Goal: Contribute content: Add original content to the website for others to see

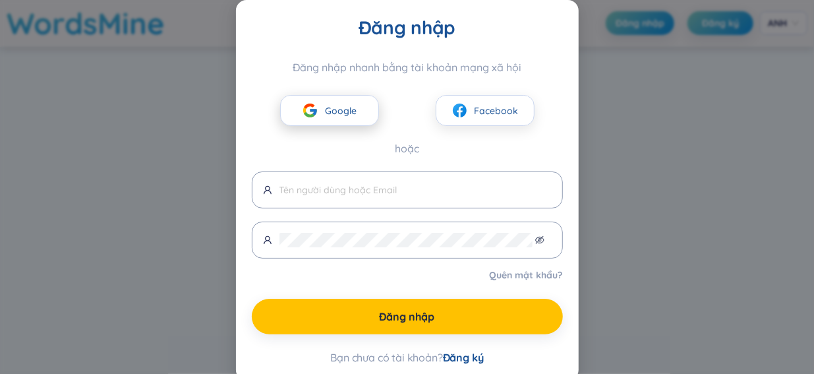
click at [335, 111] on font "Google" at bounding box center [341, 111] width 32 height 12
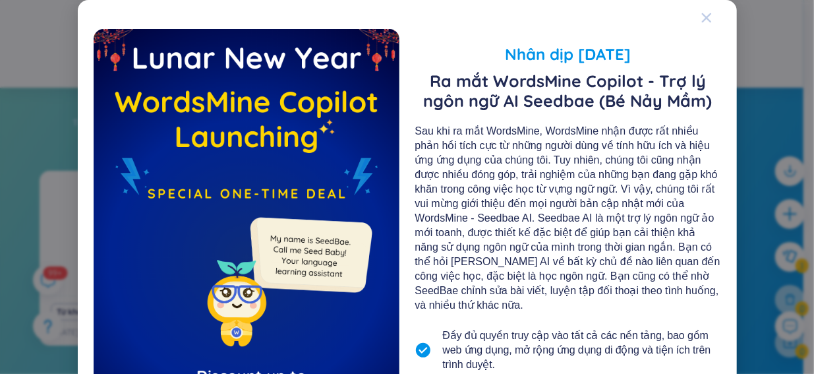
click at [703, 11] on div "Đóng" at bounding box center [706, 18] width 11 height 36
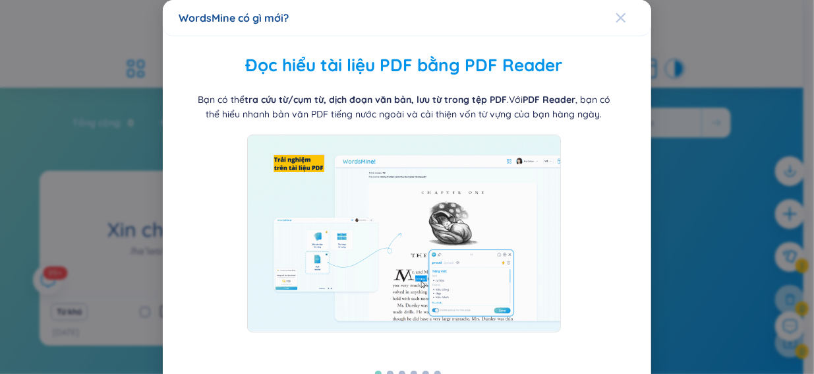
click at [616, 14] on icon "Đóng" at bounding box center [621, 18] width 11 height 11
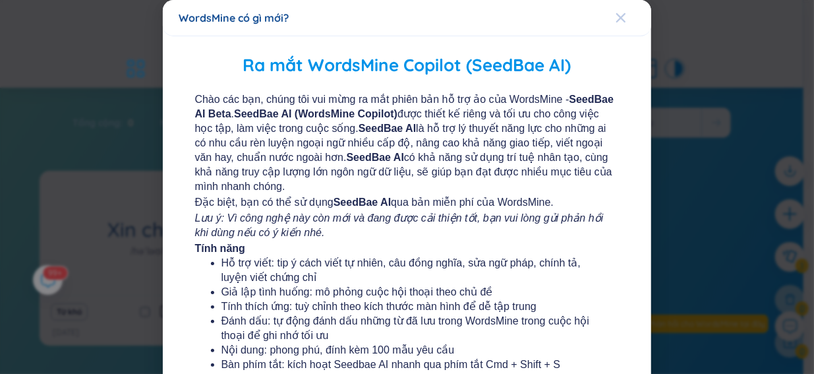
click at [616, 11] on div "Đóng" at bounding box center [621, 18] width 11 height 36
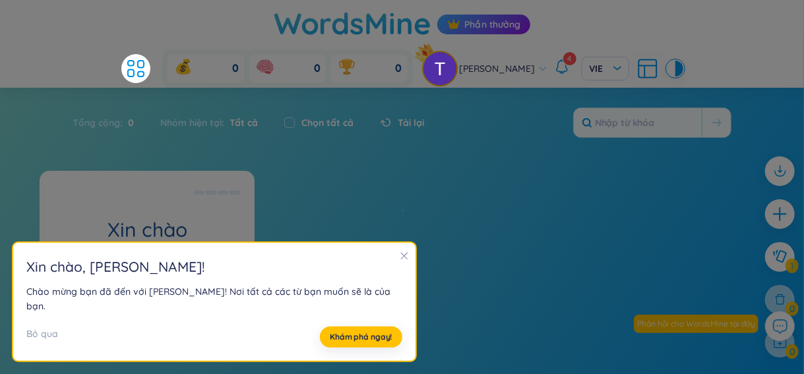
click at [401, 175] on div "Xin chào /həˈləʊ/ Xin chào Ví dụ: [PERSON_NAME], bạn khỏe không? ([PERSON_NAME]…" at bounding box center [402, 266] width 724 height 191
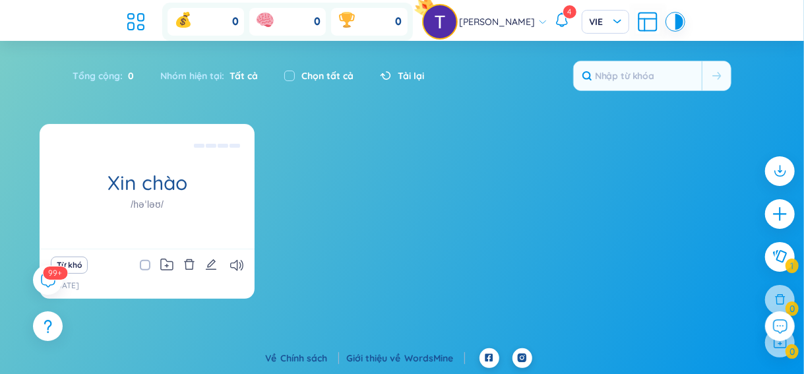
scroll to position [3, 0]
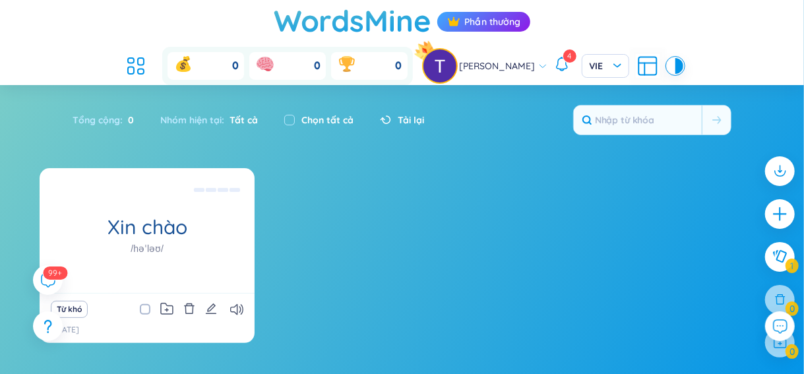
click at [394, 127] on div "Tải lại" at bounding box center [394, 120] width 57 height 28
click at [650, 117] on input "text" at bounding box center [637, 119] width 128 height 29
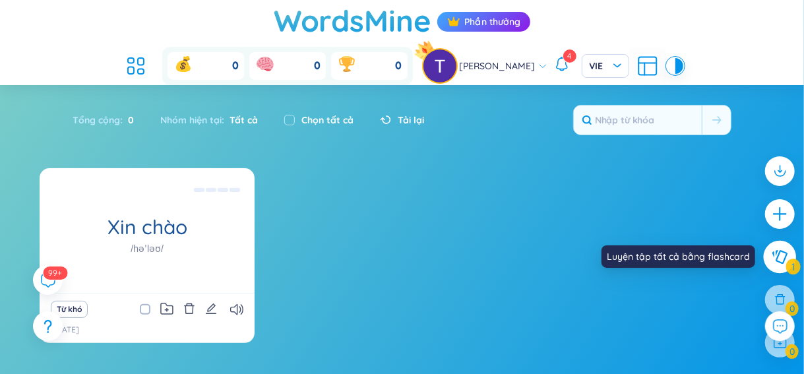
click at [783, 258] on icon at bounding box center [779, 256] width 16 height 15
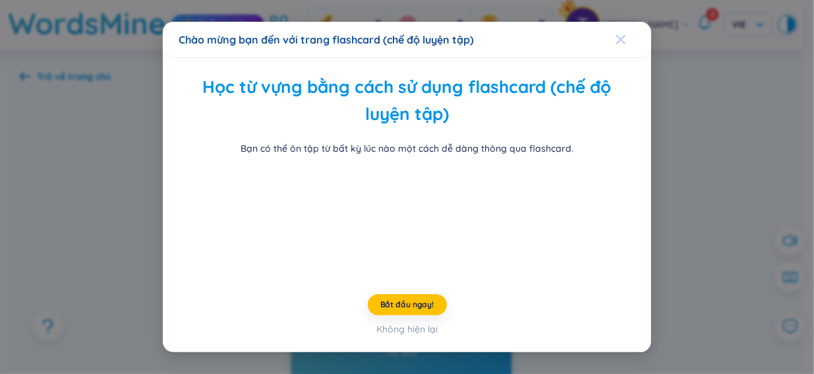
click at [616, 22] on div "Đóng" at bounding box center [621, 40] width 11 height 36
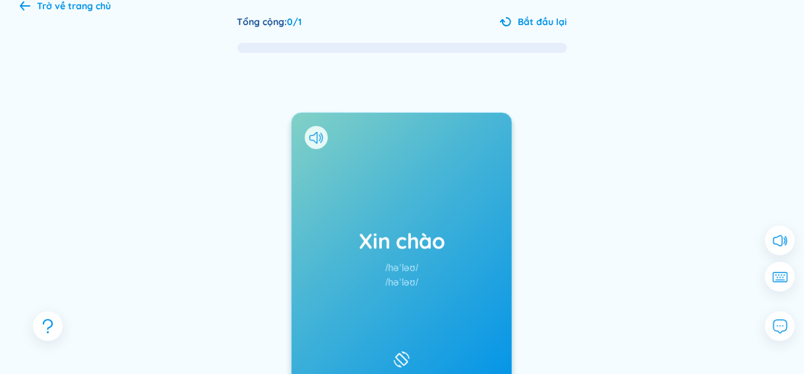
scroll to position [70, 0]
click at [24, 1] on div "Trở về trang chủ" at bounding box center [65, 6] width 91 height 15
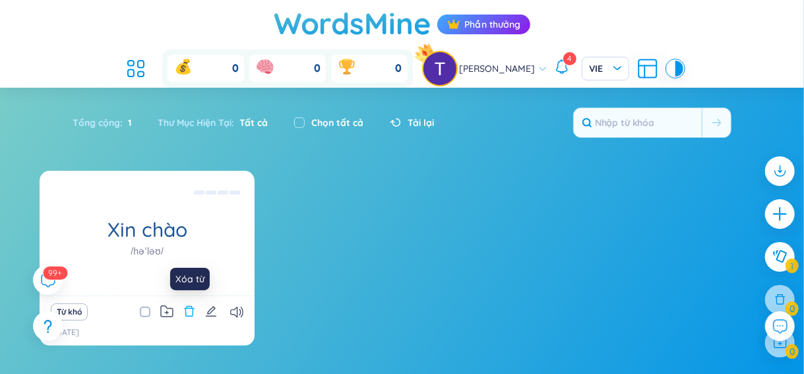
click at [187, 311] on icon "xóa bỏ" at bounding box center [189, 311] width 12 height 12
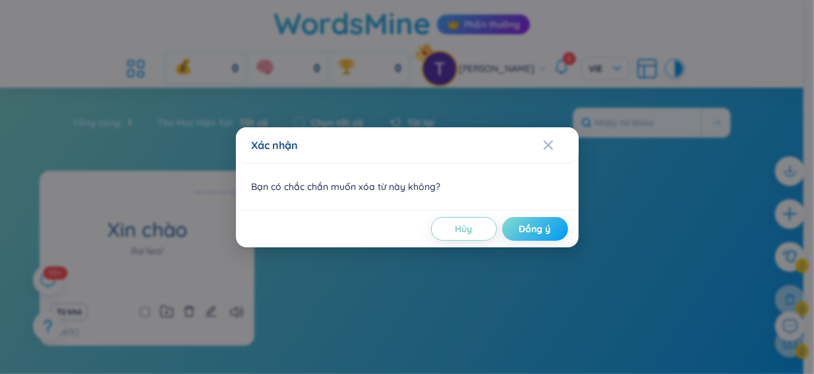
click at [514, 229] on button "Đồng ý" at bounding box center [535, 229] width 66 height 24
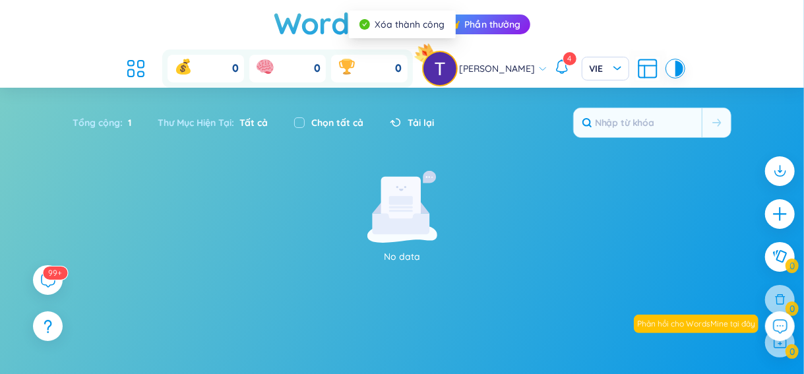
scroll to position [47, 0]
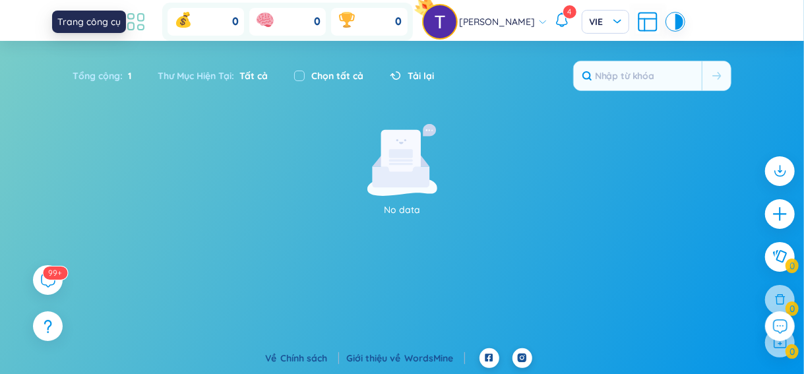
click at [148, 27] on icon at bounding box center [136, 22] width 24 height 24
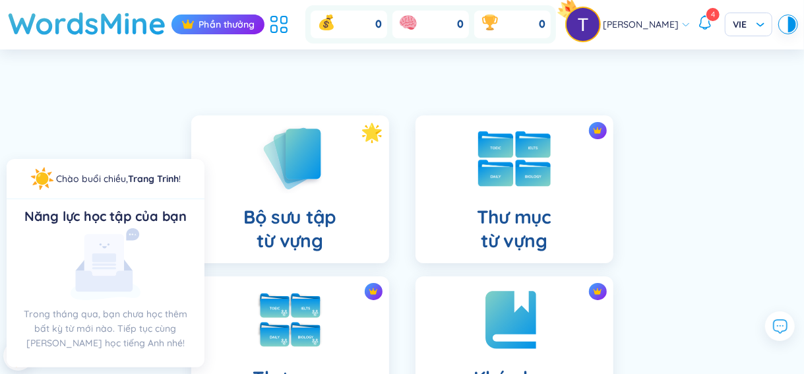
click at [506, 220] on font "Thư mục" at bounding box center [514, 216] width 74 height 23
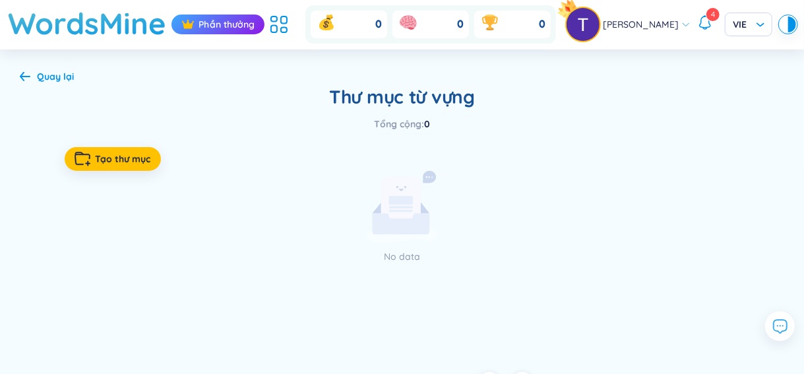
scroll to position [24, 0]
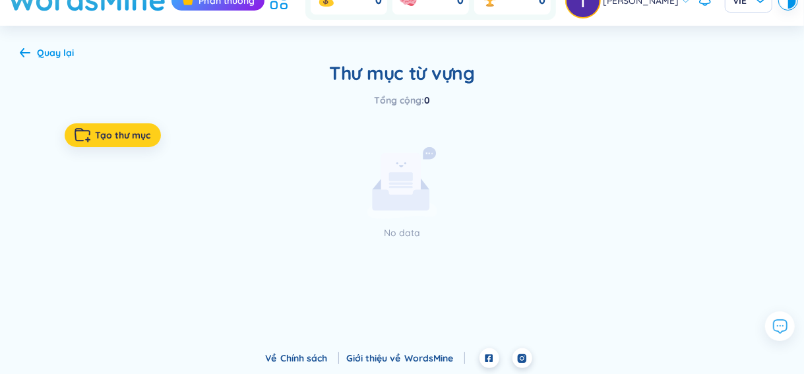
click at [130, 134] on font "Tạo thư mục" at bounding box center [123, 135] width 55 height 12
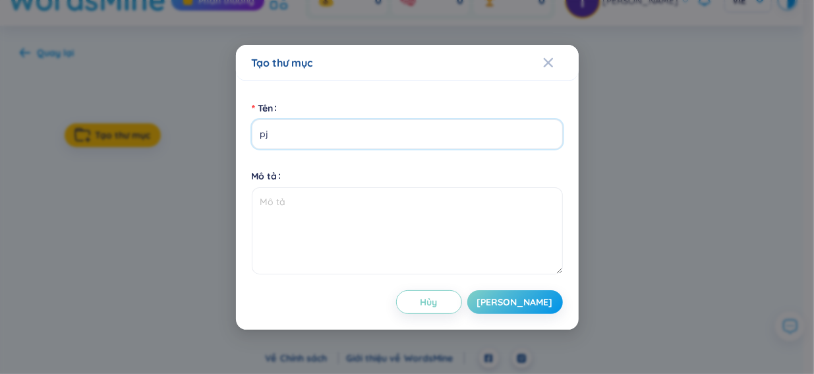
type input "p"
click at [337, 138] on input "phép tắc - quy fd" at bounding box center [407, 134] width 311 height 30
type input "phép tắc - quy định"
click at [520, 301] on button "[PERSON_NAME]" at bounding box center [515, 302] width 96 height 24
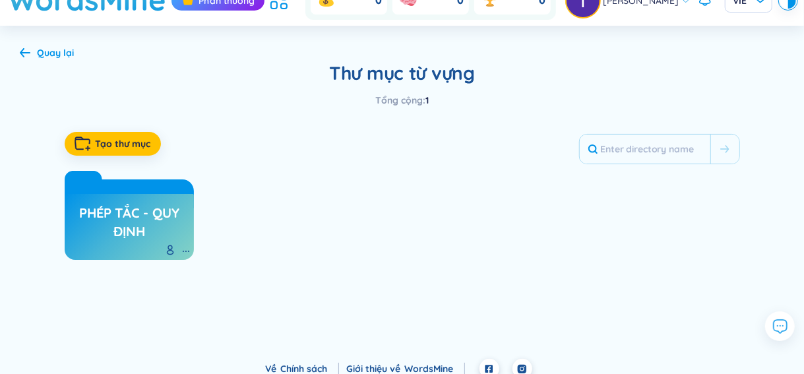
click at [105, 242] on link "phép tắc - quy định" at bounding box center [129, 221] width 117 height 43
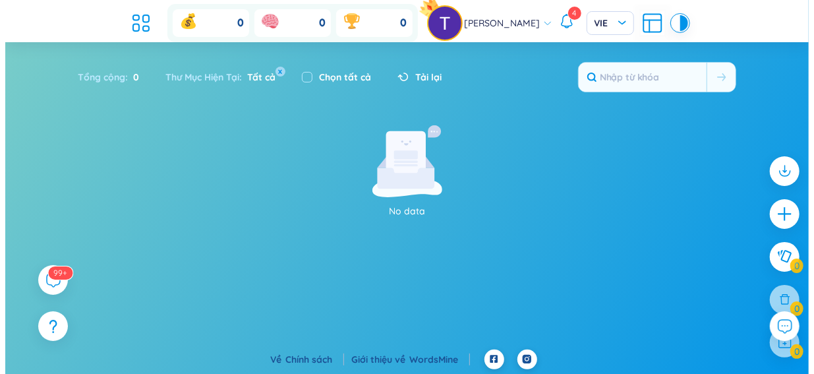
scroll to position [47, 0]
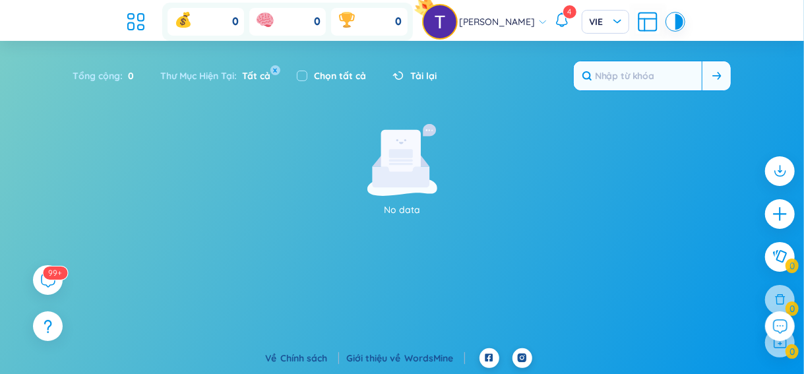
click at [649, 74] on input "text" at bounding box center [637, 75] width 128 height 29
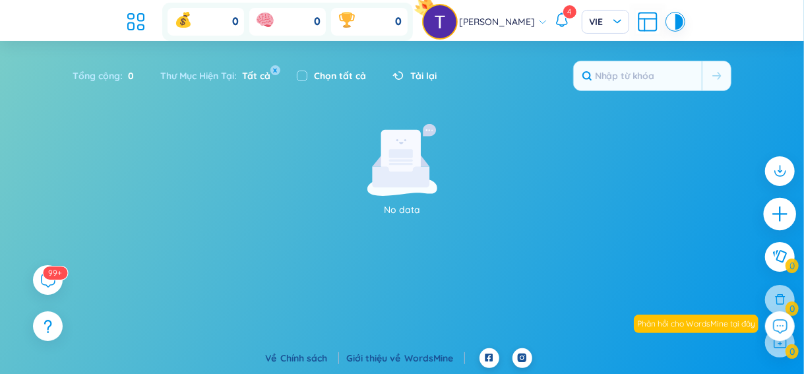
click at [770, 216] on div at bounding box center [779, 214] width 33 height 33
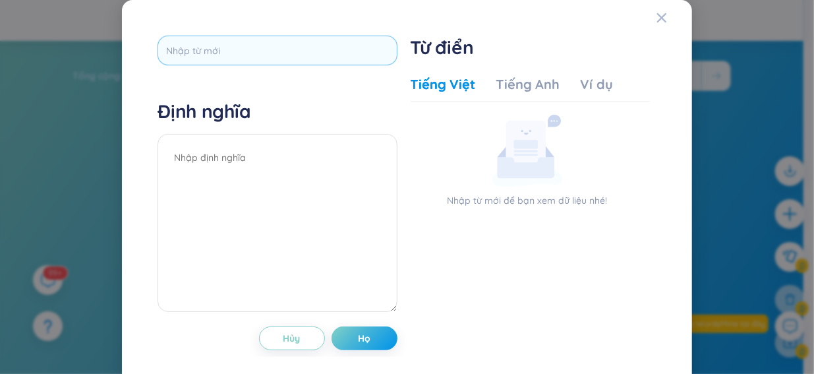
type input "exclusively"
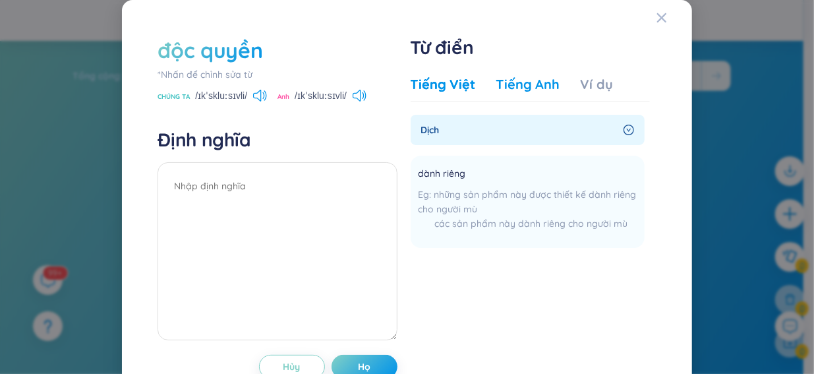
click at [514, 84] on font "Tiếng Anh" at bounding box center [527, 84] width 63 height 16
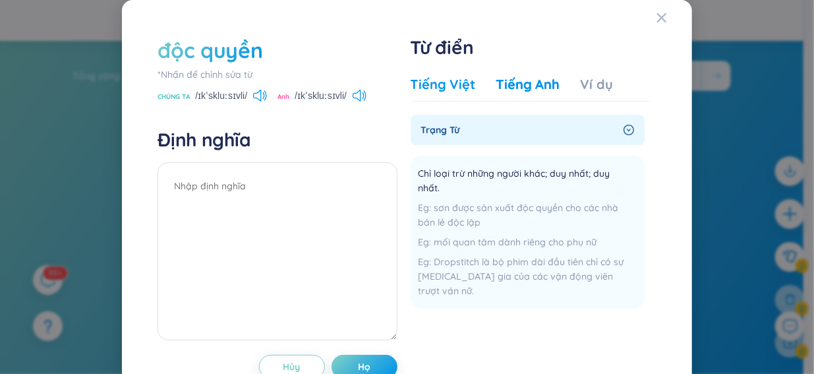
click at [443, 80] on font "Tiếng Việt" at bounding box center [443, 84] width 65 height 16
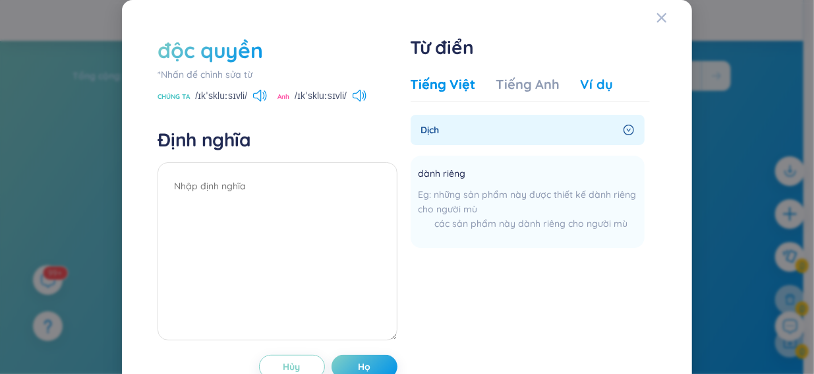
click at [591, 84] on font "Ví dụ" at bounding box center [597, 84] width 32 height 16
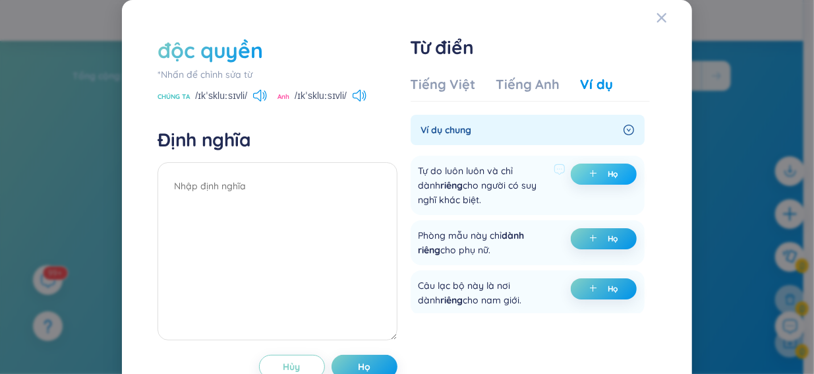
click at [572, 173] on button "Họ" at bounding box center [604, 173] width 66 height 21
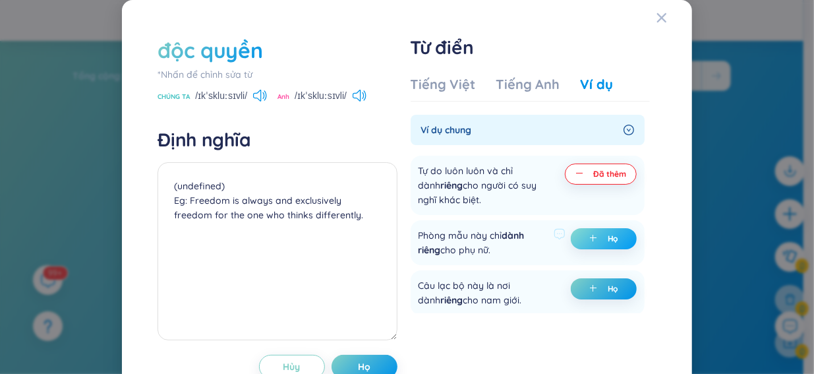
click at [589, 239] on icon "cộng thêm" at bounding box center [593, 238] width 8 height 8
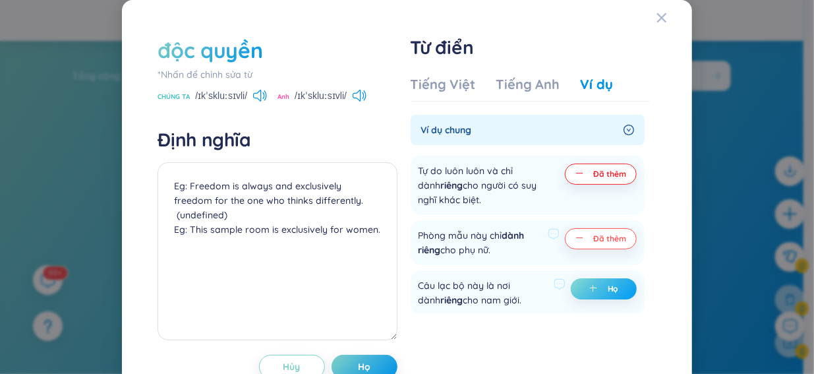
click at [573, 291] on button "Họ" at bounding box center [604, 288] width 66 height 21
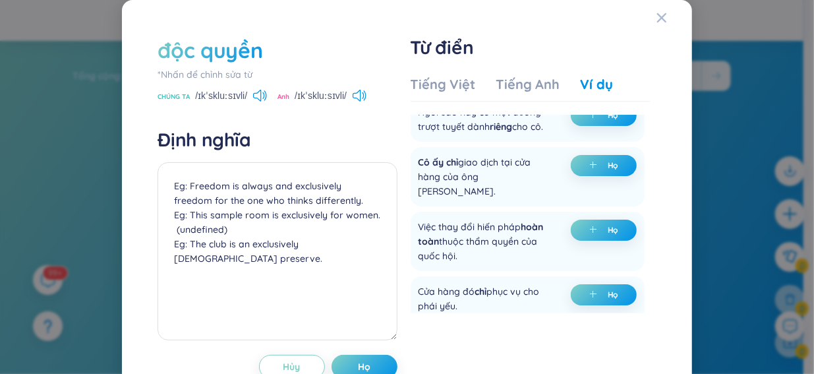
scroll to position [293, 0]
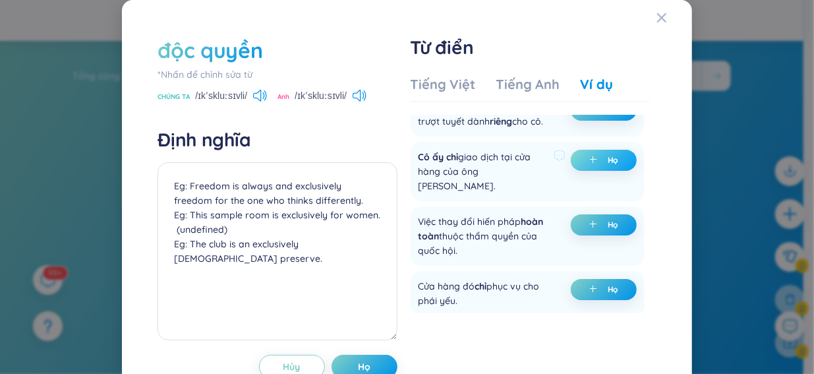
click at [608, 165] on font "Họ" at bounding box center [613, 160] width 11 height 10
type textarea "Eg: Freedom is always and exclusively freedom for the one who thinks differentl…"
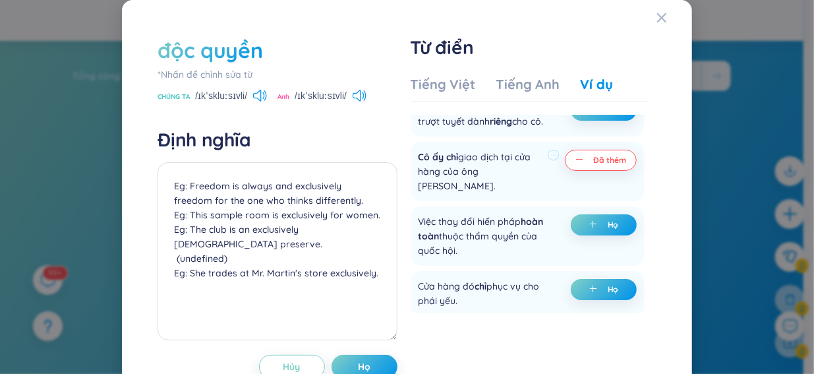
click at [576, 160] on icon "trừ" at bounding box center [579, 159] width 7 height 1
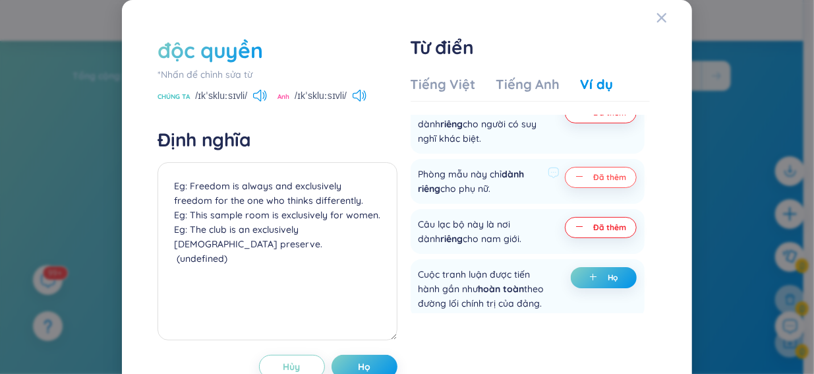
scroll to position [0, 0]
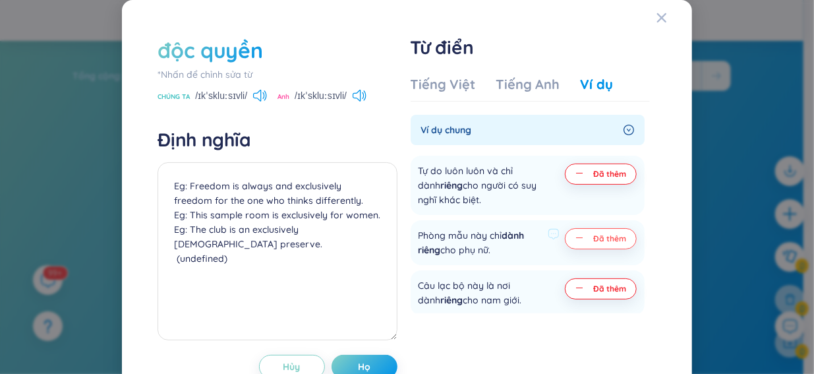
click at [565, 237] on button "Đã thêm" at bounding box center [601, 238] width 72 height 21
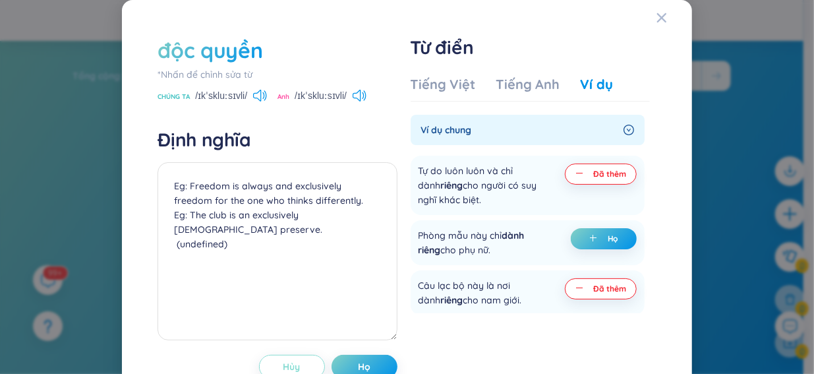
scroll to position [40, 0]
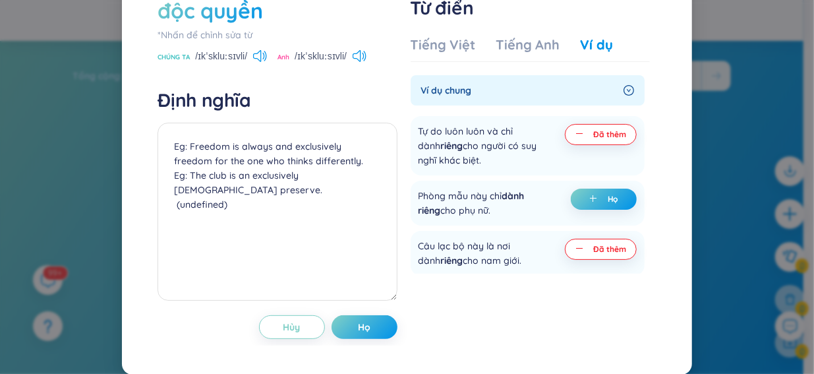
click at [353, 314] on div "độc quyền *Nhấn để chỉnh sửa từ CHÚNG TA /ɪkˈskluːsɪvli/ Anh /ɪkˈskluːsɪvli/ Đị…" at bounding box center [277, 167] width 239 height 343
click at [358, 323] on font "Họ" at bounding box center [364, 327] width 13 height 12
type textarea "Eg: Freedom is always and exclusively freedom for the one who thinks differentl…"
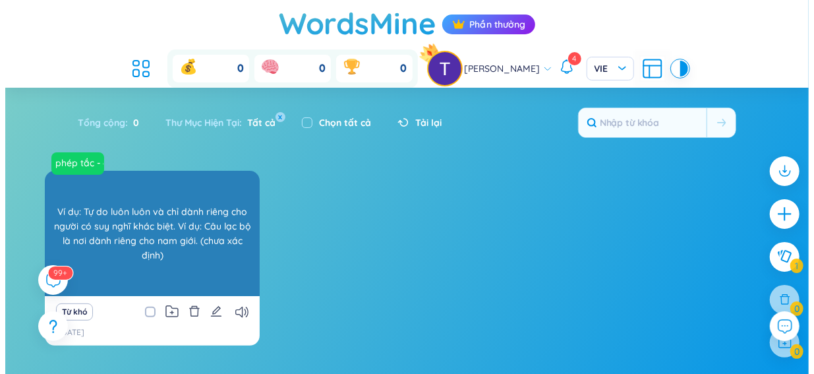
scroll to position [47, 0]
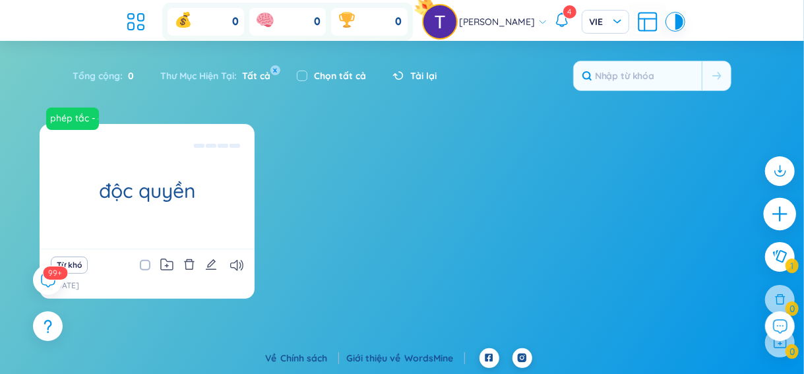
click at [783, 209] on icon "cộng thêm" at bounding box center [780, 214] width 18 height 18
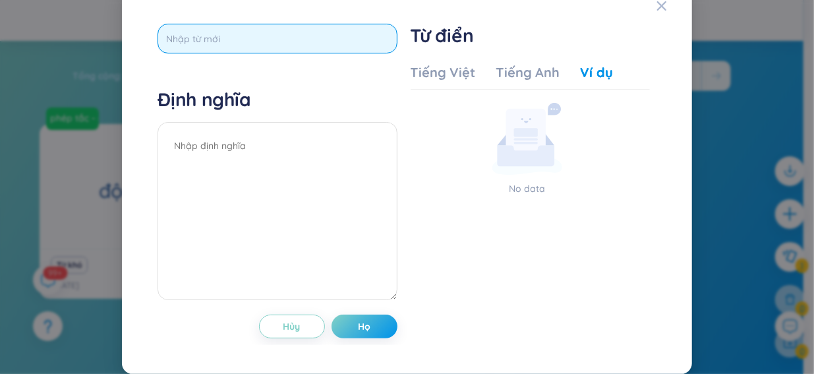
click at [324, 44] on input "text" at bounding box center [277, 39] width 239 height 30
paste input "promptly"
type input "promptly"
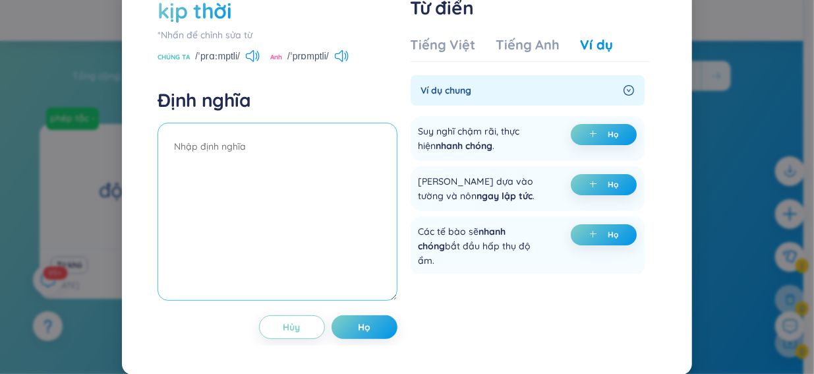
click at [242, 198] on textarea at bounding box center [277, 212] width 239 height 178
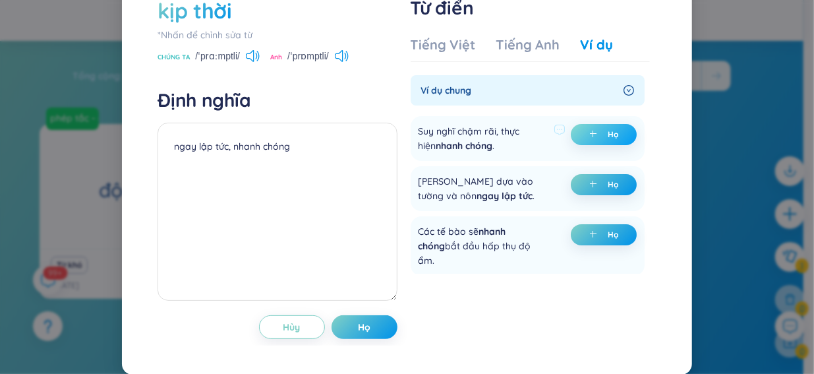
click at [571, 145] on button "Họ" at bounding box center [604, 134] width 66 height 21
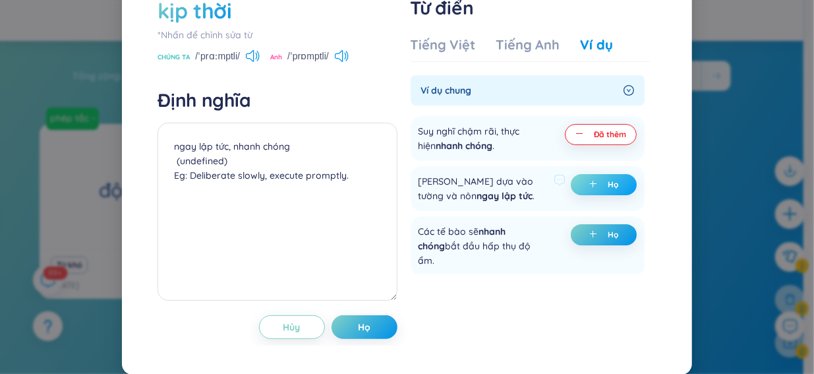
click at [589, 189] on span "cộng thêm" at bounding box center [595, 184] width 13 height 9
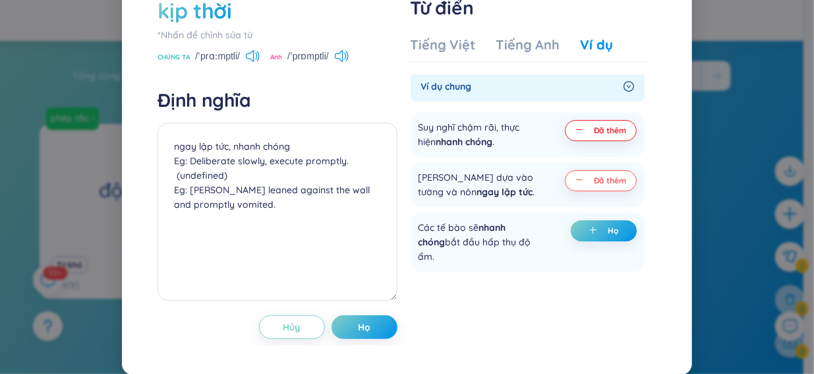
scroll to position [0, 0]
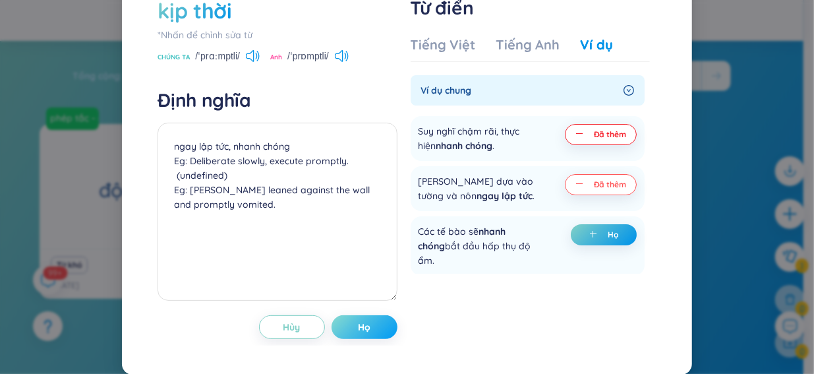
click at [359, 324] on font "Họ" at bounding box center [364, 327] width 13 height 12
type textarea "ngay lập tức, nhanh chóng Eg: Deliberate slowly, execute promptly. (undefined) …"
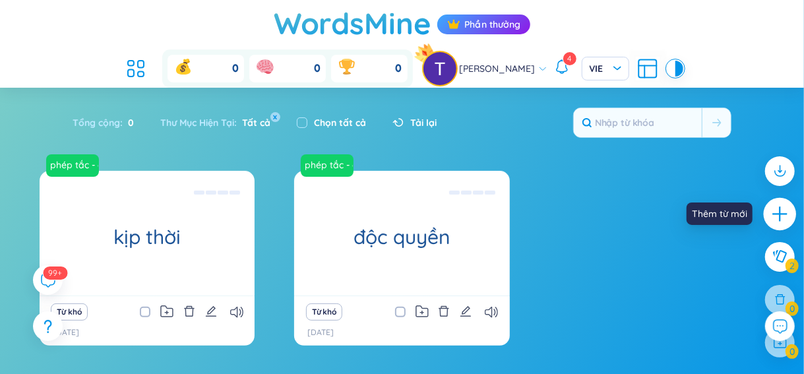
click at [786, 216] on icon "cộng thêm" at bounding box center [780, 214] width 18 height 18
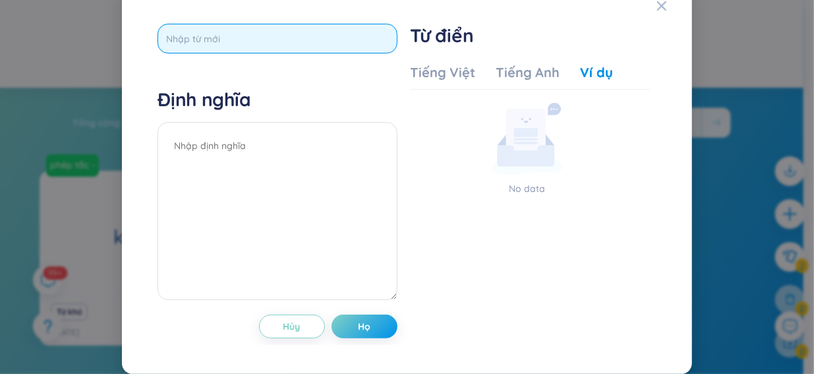
click at [251, 51] on input "text" at bounding box center [277, 39] width 239 height 30
paste input "relatively"
type input "relatively"
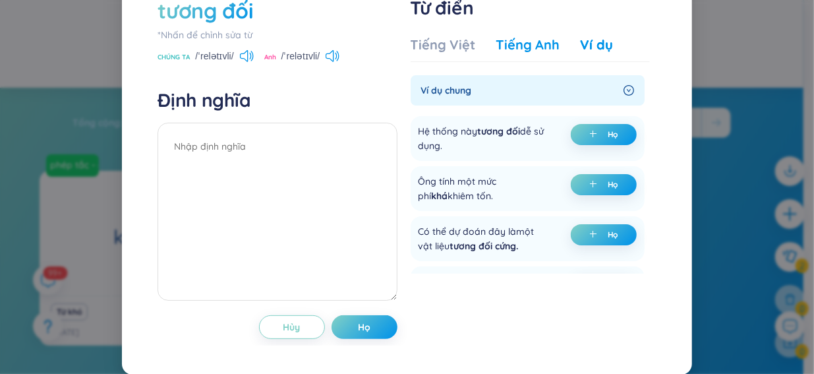
click at [534, 53] on font "Tiếng Anh" at bounding box center [527, 44] width 63 height 16
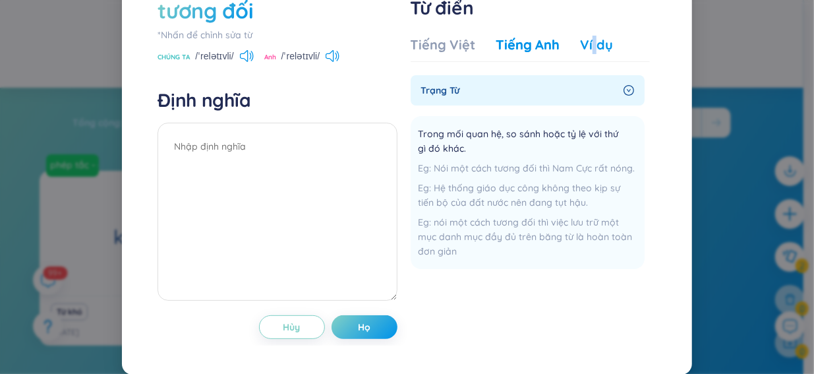
click at [587, 53] on font "Ví dụ" at bounding box center [597, 44] width 32 height 16
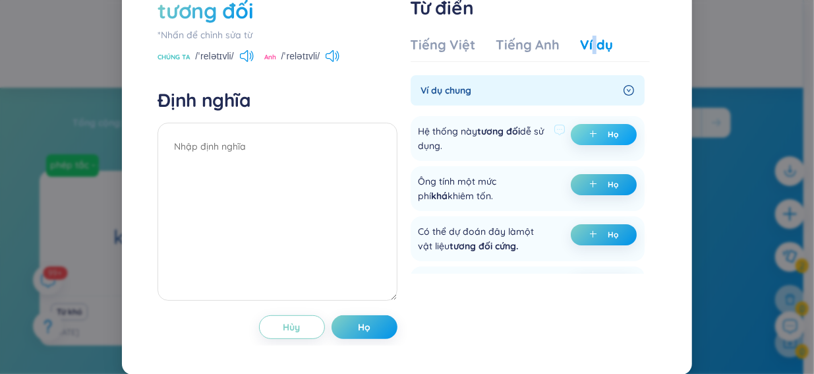
click at [604, 145] on button "Họ" at bounding box center [604, 134] width 66 height 21
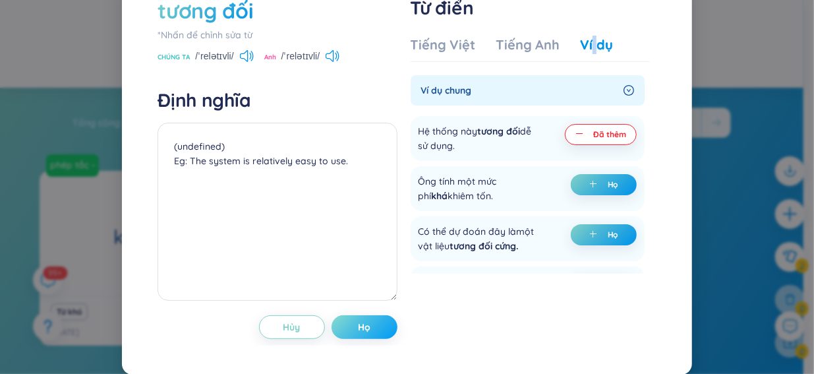
drag, startPoint x: 604, startPoint y: 168, endPoint x: 341, endPoint y: 362, distance: 326.7
click at [341, 339] on button "Họ" at bounding box center [365, 327] width 66 height 24
type textarea "(undefined) Eg: The system is relatively easy to use."
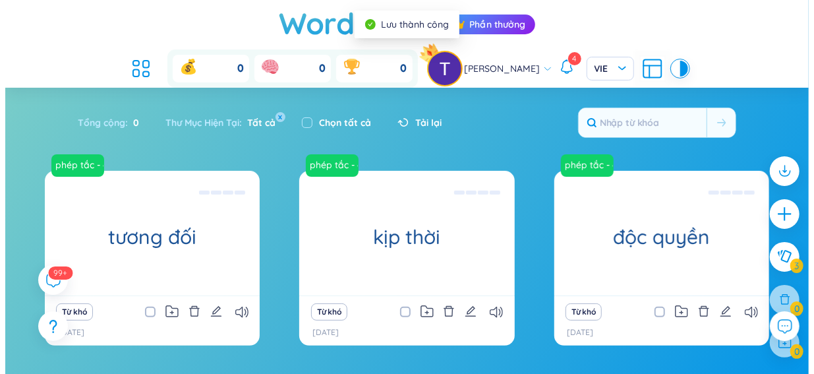
scroll to position [47, 0]
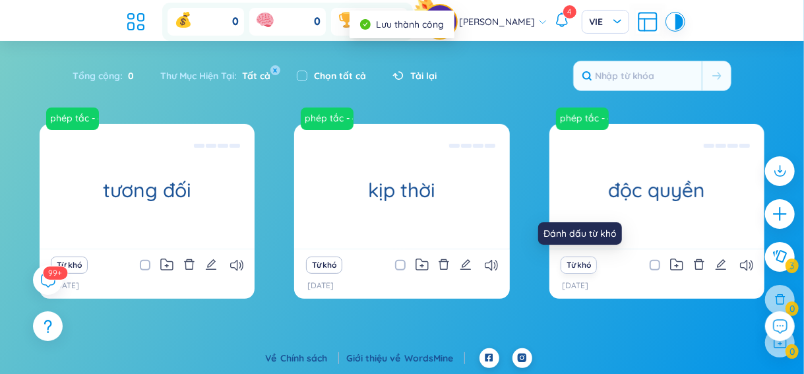
click at [573, 265] on font "Từ khó" at bounding box center [578, 265] width 24 height 10
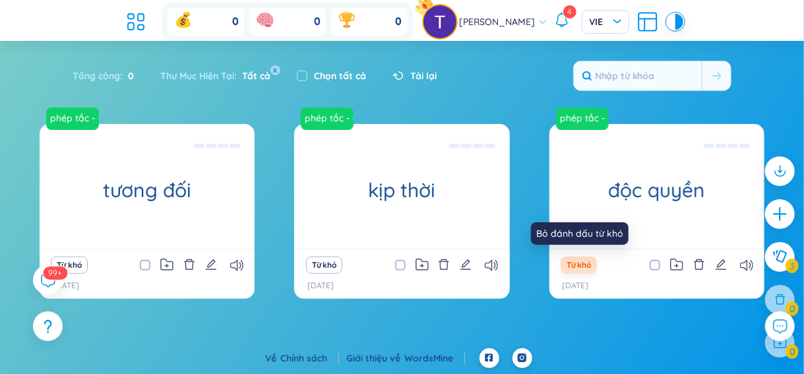
click at [573, 265] on font "Từ khó" at bounding box center [578, 265] width 24 height 10
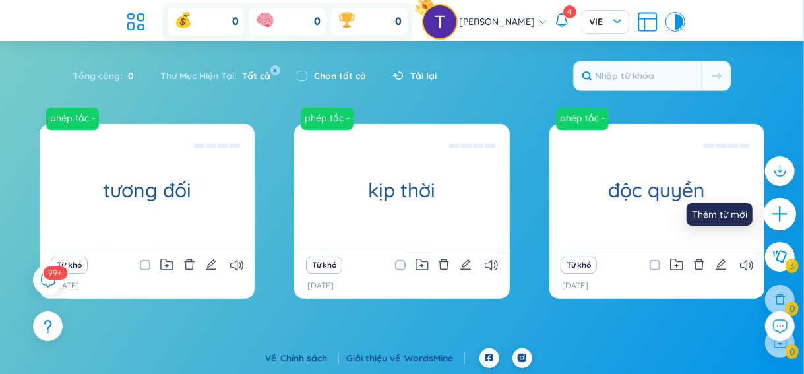
click at [777, 217] on icon "cộng thêm" at bounding box center [780, 214] width 18 height 18
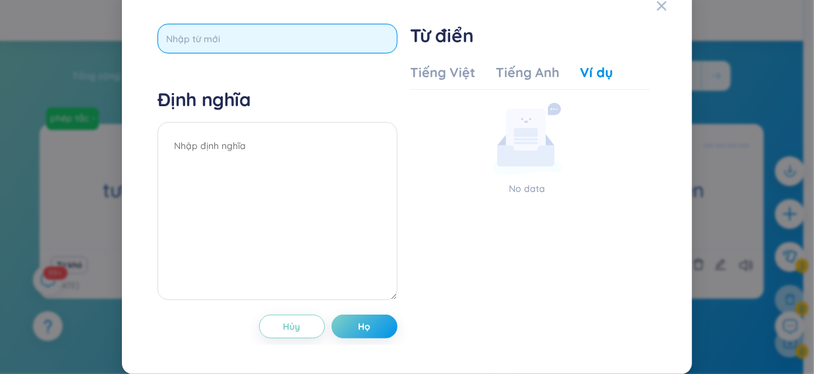
click at [295, 53] on input "text" at bounding box center [277, 39] width 239 height 30
paste input "periodically"
type input "periodically"
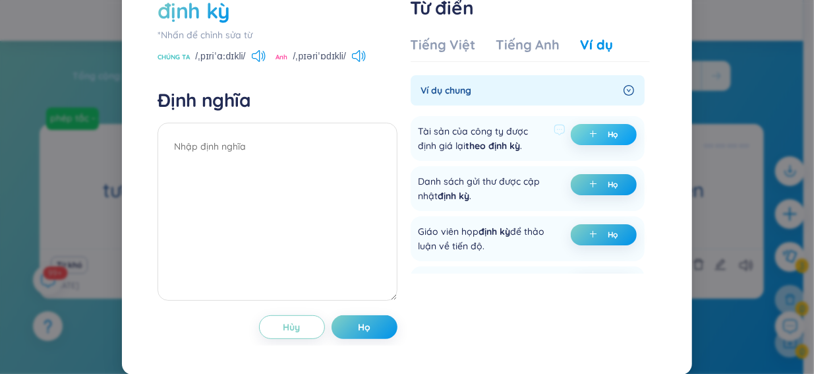
click at [608, 139] on font "Họ" at bounding box center [613, 134] width 11 height 10
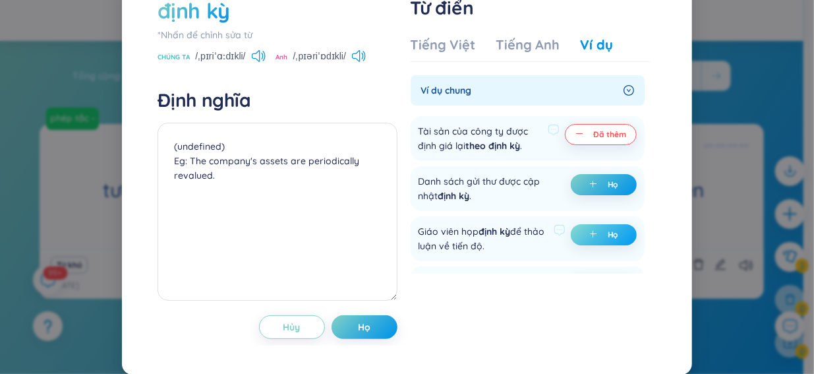
click at [589, 239] on span "cộng thêm" at bounding box center [595, 234] width 13 height 9
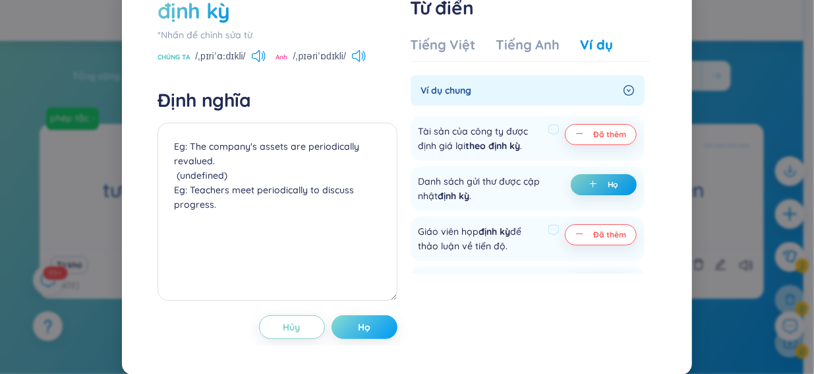
click at [369, 339] on button "Họ" at bounding box center [365, 327] width 66 height 24
type textarea "Eg: The company's assets are periodically revalued. (undefined) Eg: Teachers me…"
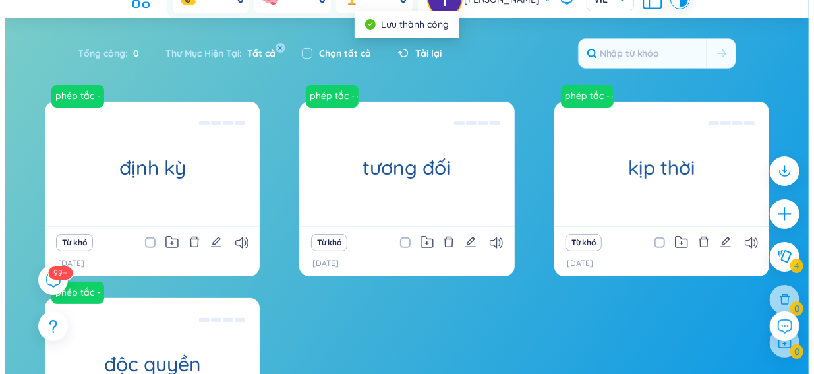
scroll to position [132, 0]
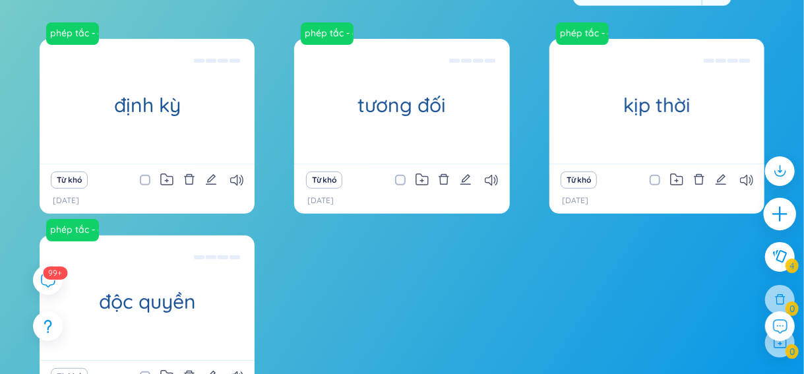
click at [765, 210] on div at bounding box center [779, 214] width 33 height 33
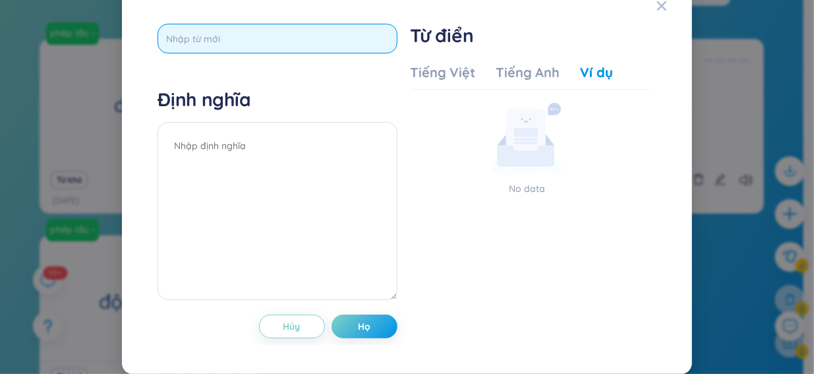
click at [318, 50] on input "text" at bounding box center [277, 39] width 239 height 30
paste input "elsewhere"
type input "elsewhere"
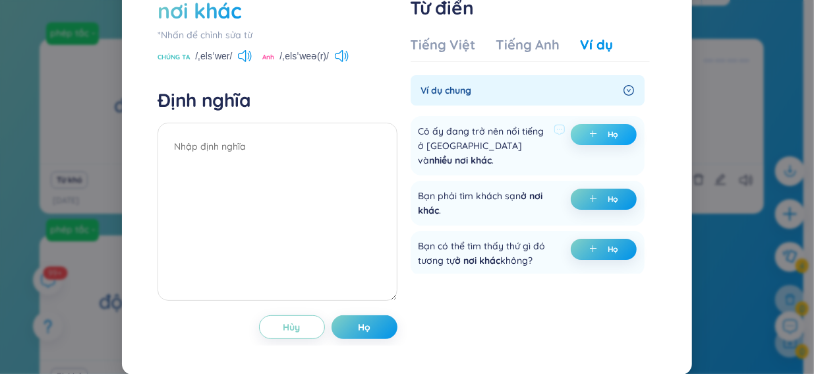
click at [589, 139] on span "cộng thêm" at bounding box center [595, 134] width 13 height 9
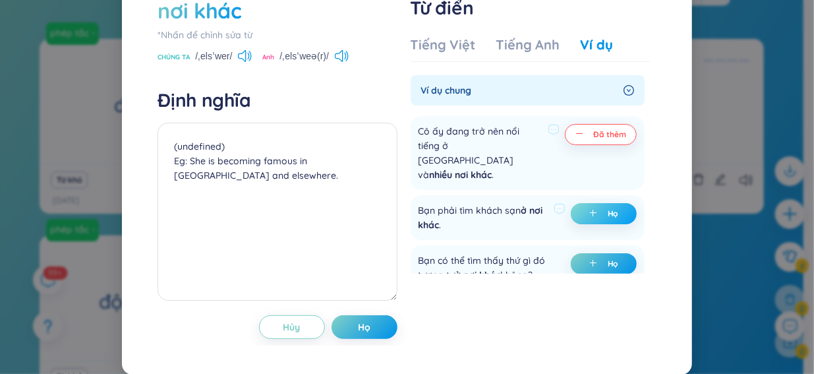
click at [589, 217] on icon "cộng thêm" at bounding box center [593, 213] width 8 height 8
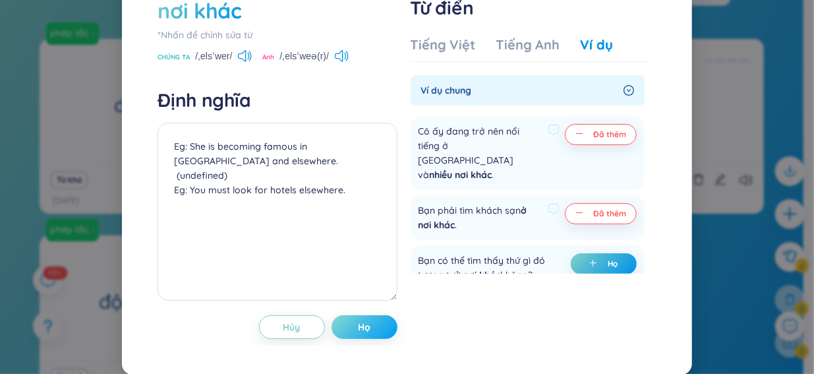
click at [358, 333] on font "Họ" at bounding box center [364, 327] width 13 height 12
type textarea "Eg: She is becoming famous in [GEOGRAPHIC_DATA] and elsewhere. (undefined) Eg: …"
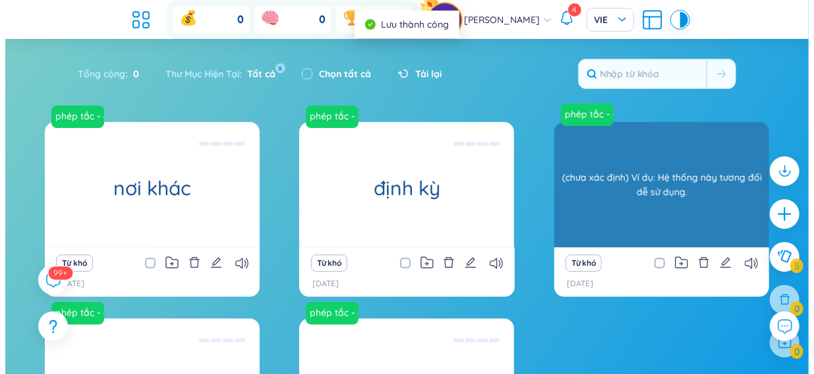
scroll to position [0, 0]
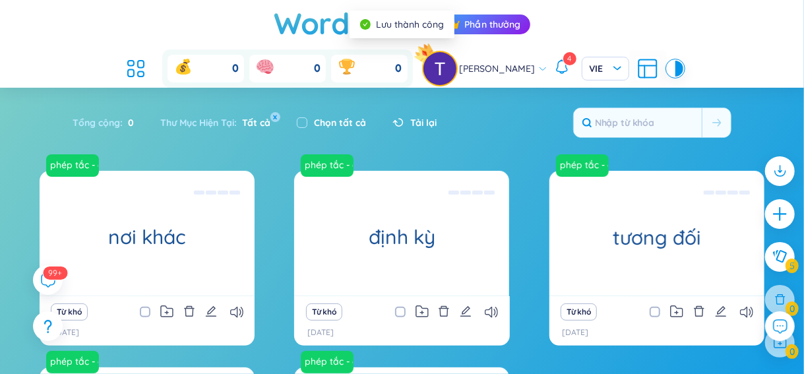
click at [780, 216] on icon "cộng thêm" at bounding box center [778, 213] width 1 height 13
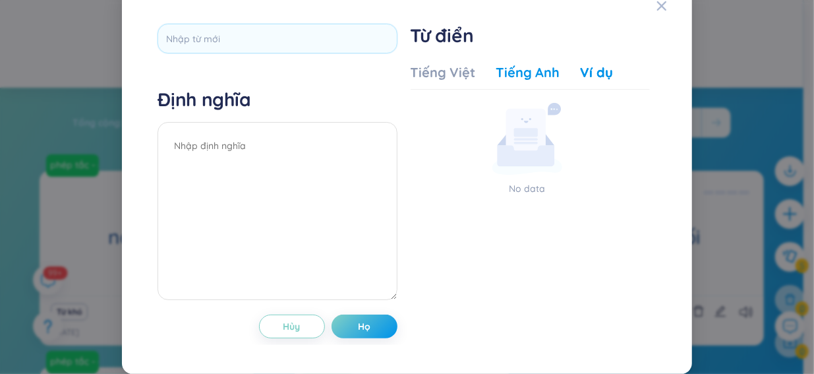
click at [514, 80] on font "Tiếng Anh" at bounding box center [527, 72] width 63 height 16
click at [461, 80] on font "Tiếng Việt" at bounding box center [443, 72] width 65 height 16
click at [519, 80] on font "Tiếng Anh" at bounding box center [527, 72] width 63 height 16
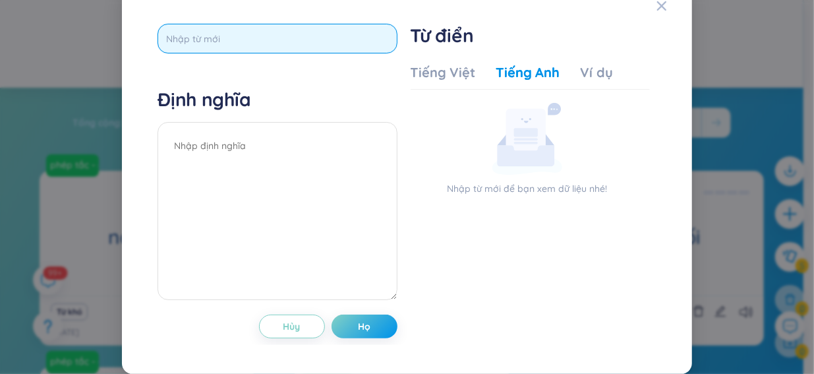
click at [321, 53] on input "text" at bounding box center [277, 39] width 239 height 30
paste input "barely"
type input "barely"
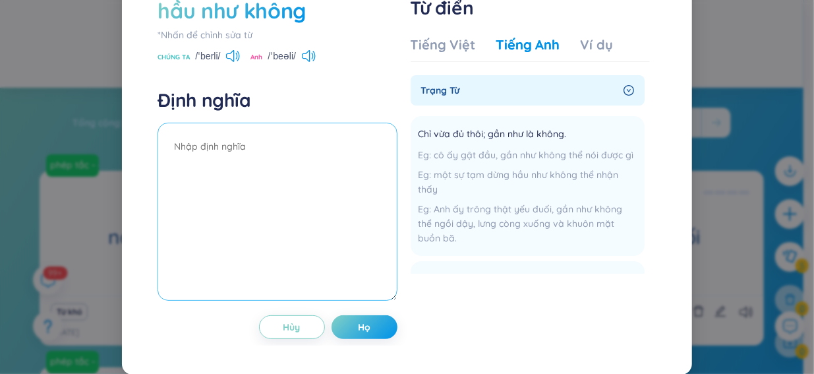
click at [287, 180] on textarea at bounding box center [277, 212] width 239 height 178
click at [599, 53] on font "Ví dụ" at bounding box center [597, 44] width 32 height 16
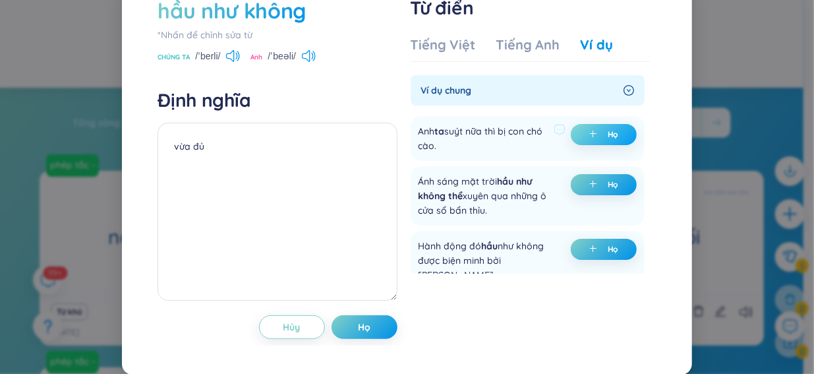
click at [589, 138] on icon "cộng thêm" at bounding box center [593, 134] width 8 height 8
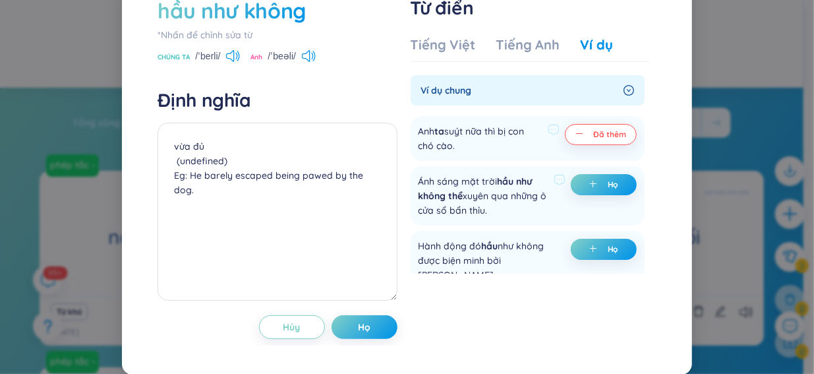
click at [587, 212] on div "Ánh sáng mặt trời hầu như không thể xuyên qua những ô cửa sổ bẩn thỉu. Họ" at bounding box center [528, 195] width 234 height 59
click at [608, 189] on font "Họ" at bounding box center [613, 184] width 11 height 10
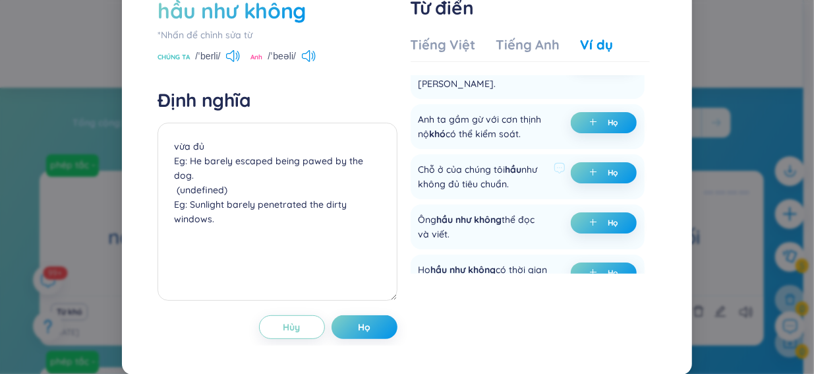
scroll to position [175, 0]
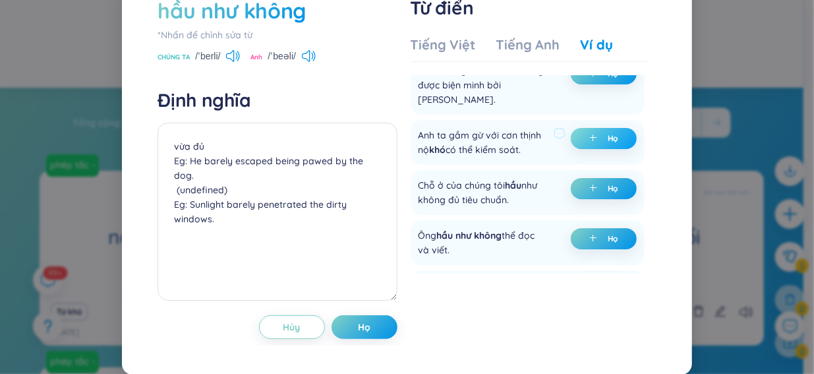
click at [593, 149] on button "Họ" at bounding box center [604, 138] width 66 height 21
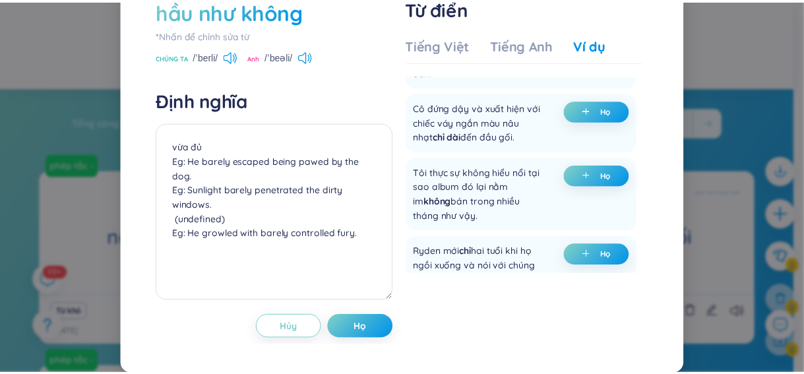
scroll to position [1802, 0]
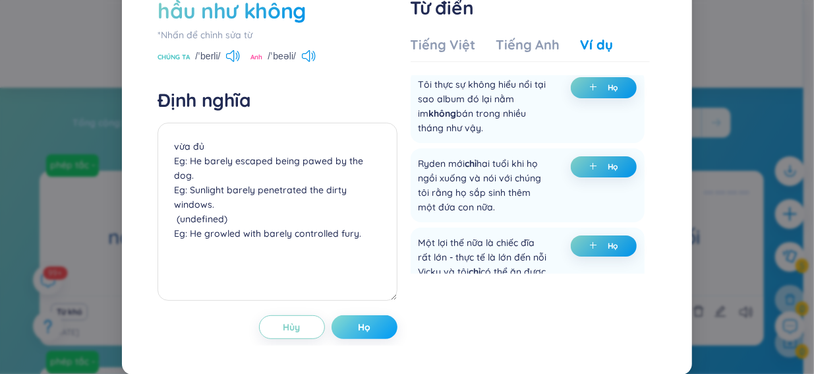
click at [337, 327] on button "Họ" at bounding box center [365, 327] width 66 height 24
type textarea "vừa đủ Eg: He barely escaped being pawed by the dog. Eg: Sunlight barely penetr…"
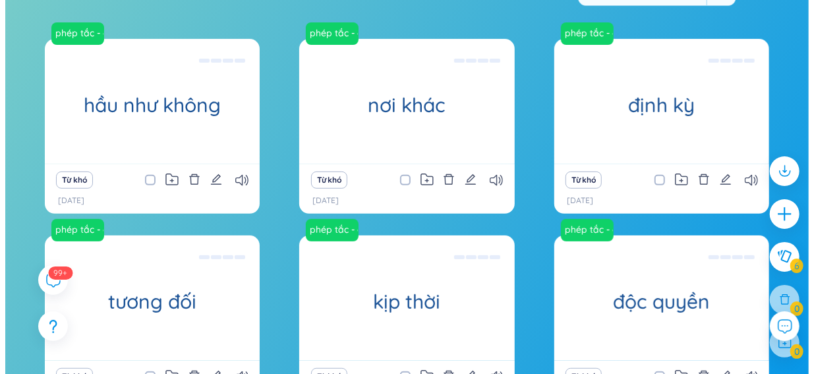
scroll to position [104, 0]
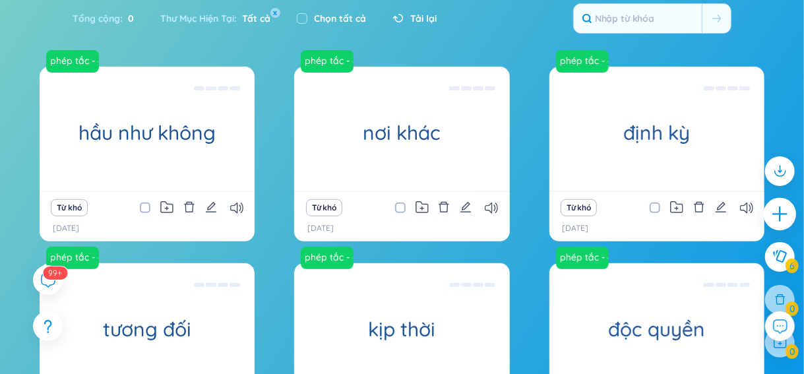
click at [774, 210] on icon "cộng thêm" at bounding box center [780, 214] width 18 height 18
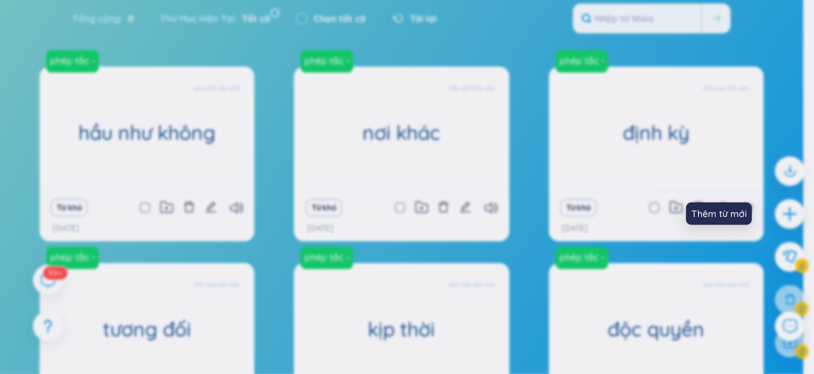
scroll to position [0, 0]
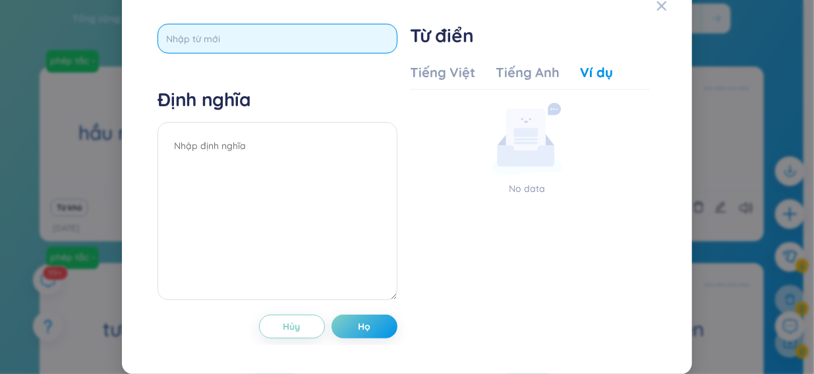
click at [262, 49] on input "text" at bounding box center [277, 39] width 239 height 30
paste input "barely"
type input "barely"
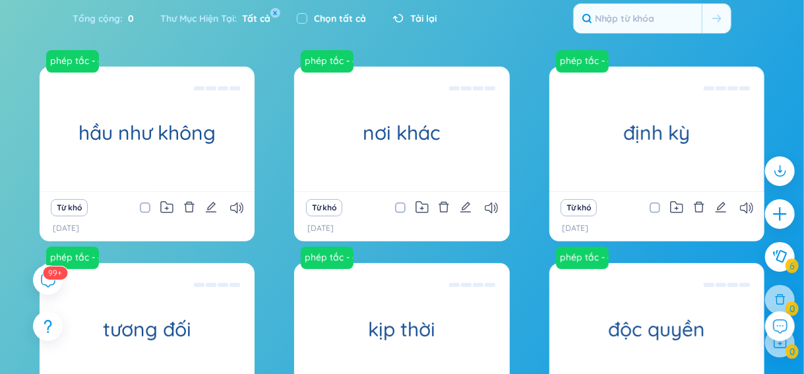
click at [773, 222] on icon "cộng thêm" at bounding box center [779, 214] width 16 height 16
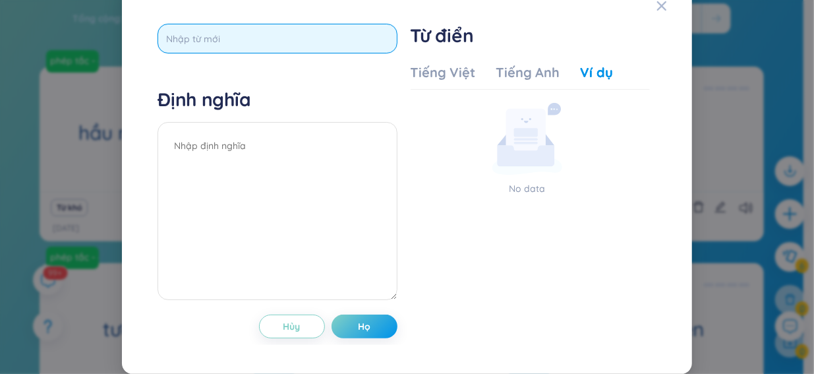
click at [285, 51] on input "text" at bounding box center [277, 39] width 239 height 30
paste input "justly"
type input "justly"
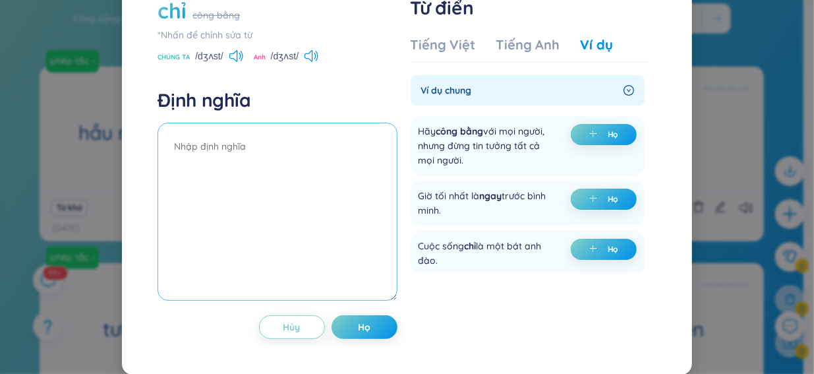
click at [274, 181] on textarea at bounding box center [277, 212] width 239 height 178
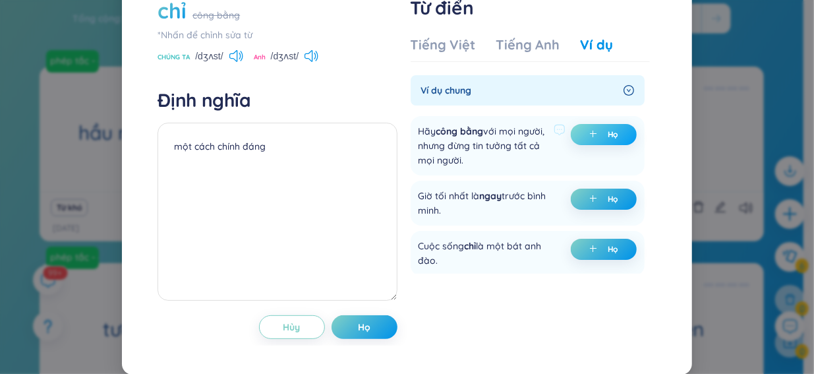
click at [609, 145] on button "Họ" at bounding box center [604, 134] width 66 height 21
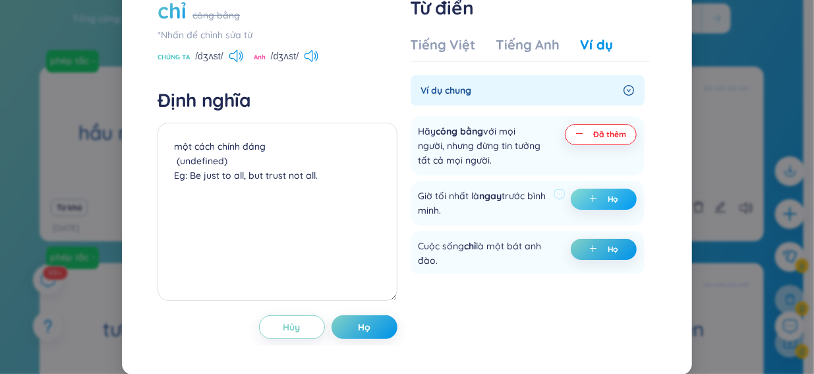
click at [608, 204] on font "Họ" at bounding box center [613, 199] width 11 height 10
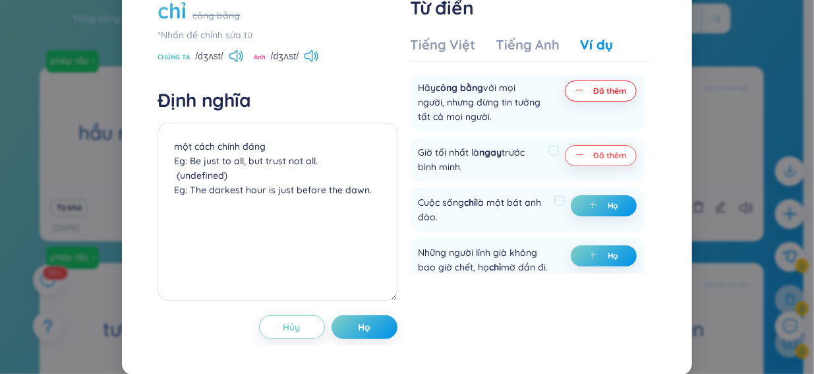
click at [589, 224] on div "Họ" at bounding box center [604, 209] width 66 height 29
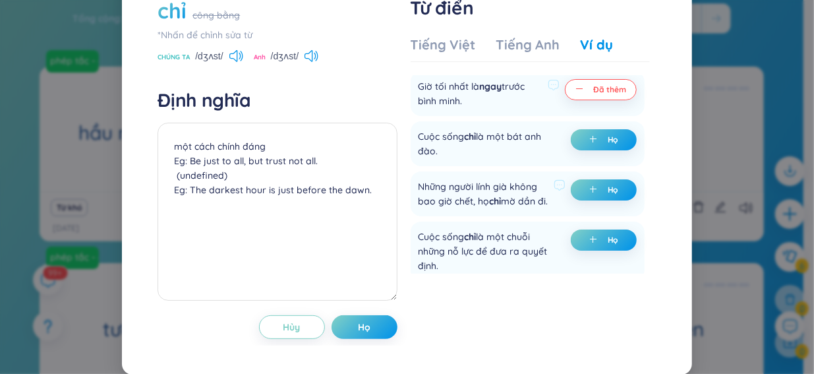
scroll to position [132, 0]
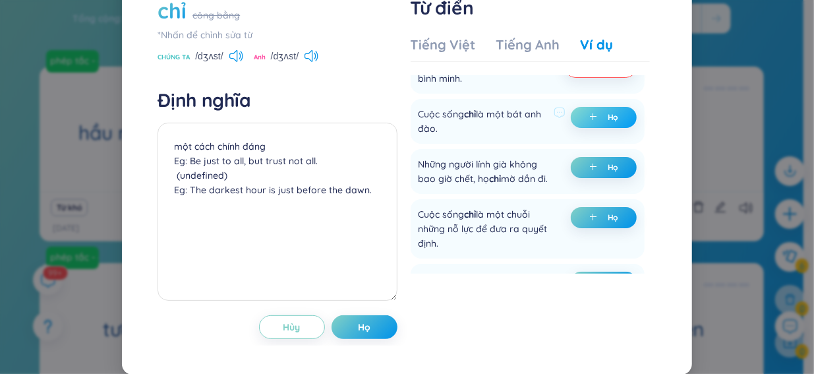
click at [581, 128] on button "Họ" at bounding box center [604, 117] width 66 height 21
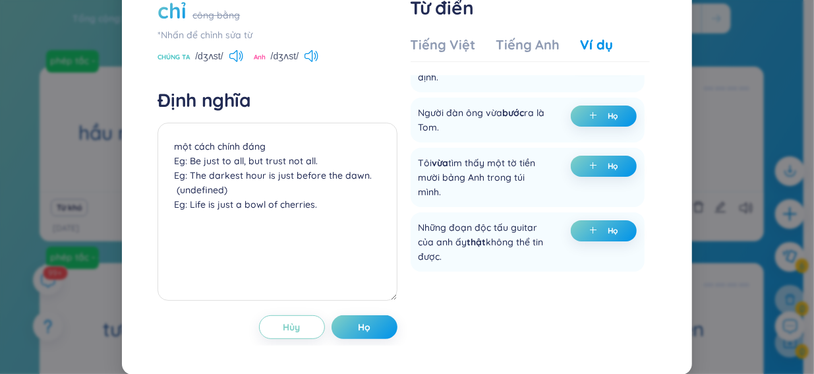
scroll to position [307, 0]
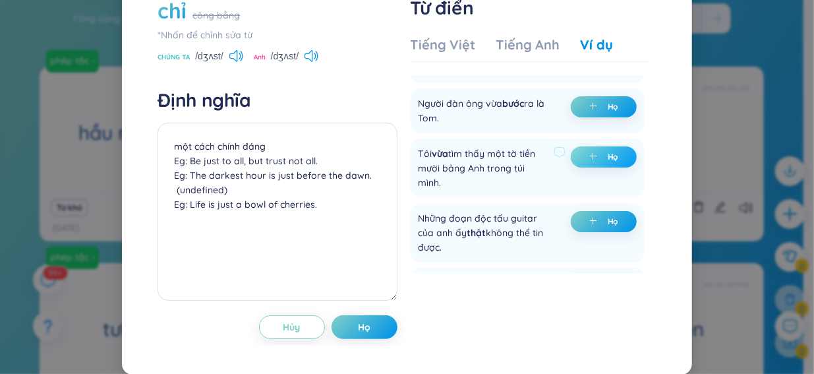
click at [608, 161] on font "Họ" at bounding box center [613, 157] width 11 height 10
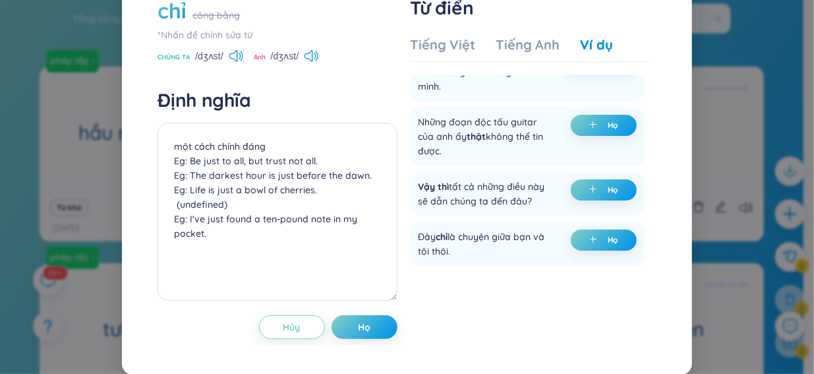
scroll to position [439, 0]
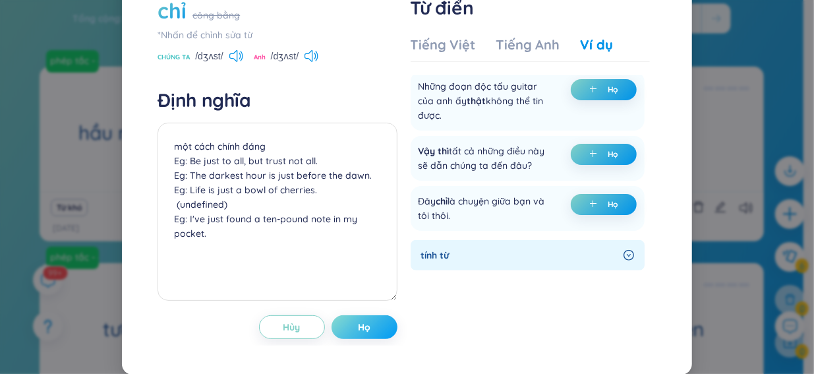
click at [358, 333] on font "Họ" at bounding box center [364, 327] width 13 height 12
type textarea "một cách chính đáng Eg: Be just to all, but trust not all. Eg: The darkest hour…"
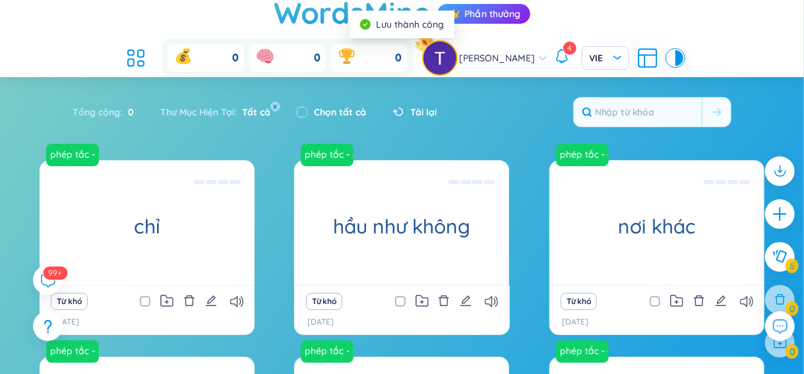
scroll to position [0, 0]
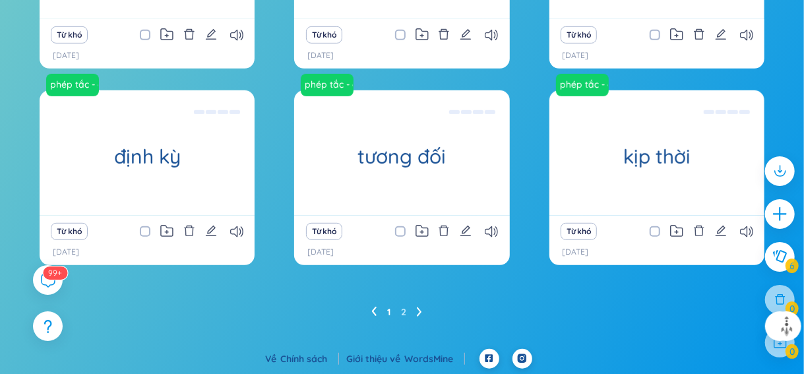
click at [417, 307] on icon at bounding box center [419, 312] width 5 height 10
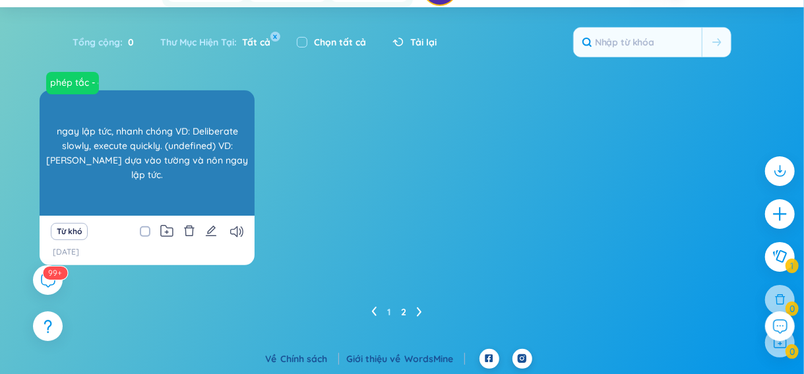
scroll to position [76, 0]
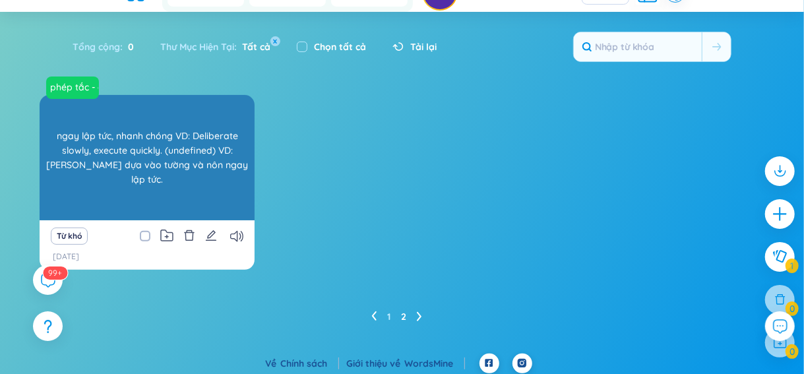
click at [180, 158] on font "ngay lập tức, nhanh chóng VD: Deliberate slowly, execute quickly. (undefined) V…" at bounding box center [147, 157] width 202 height 55
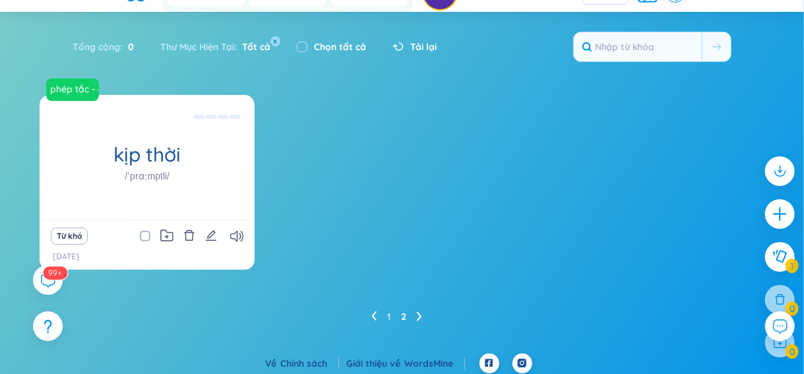
click at [374, 313] on icon at bounding box center [374, 315] width 5 height 9
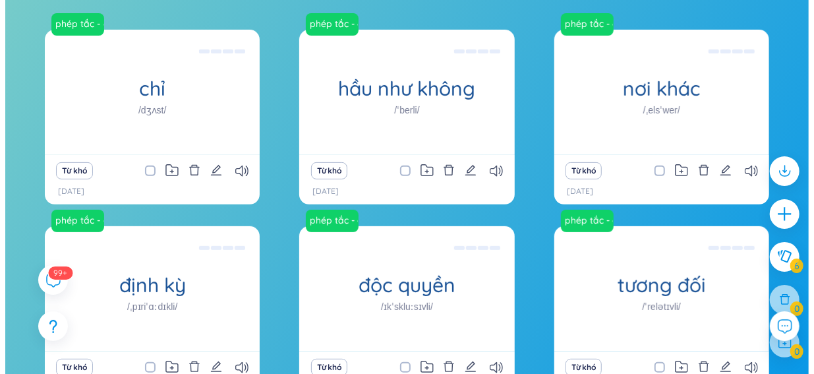
scroll to position [140, 0]
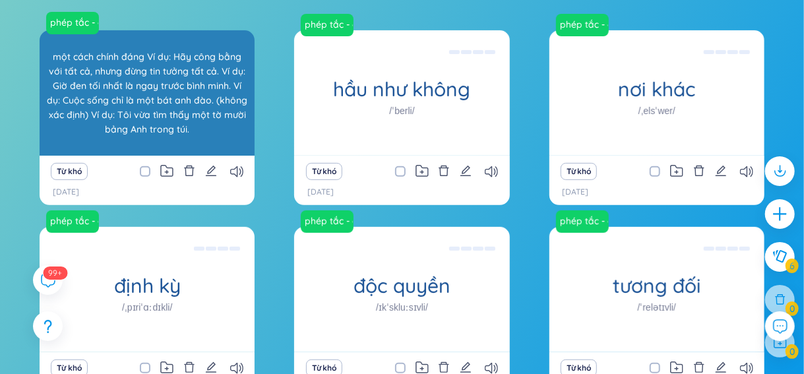
click at [243, 134] on font "một cách chính đáng Ví dụ: Hãy công bằng với tất cả, nhưng đừng tin tưởng tất c…" at bounding box center [147, 92] width 202 height 87
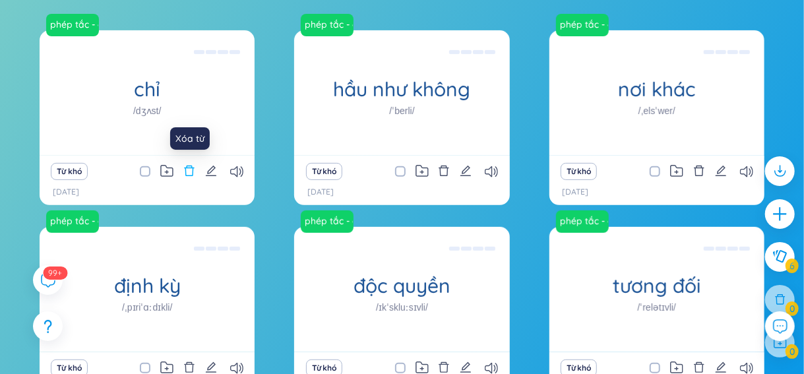
click at [188, 168] on icon "xóa bỏ" at bounding box center [189, 171] width 12 height 12
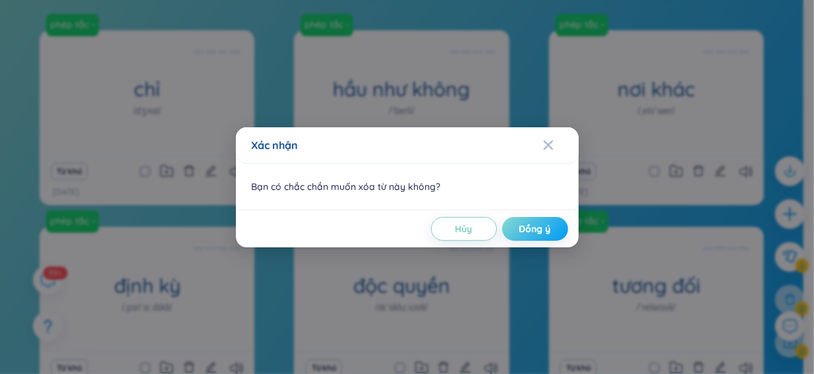
click at [531, 222] on span "Đồng ý" at bounding box center [535, 228] width 32 height 13
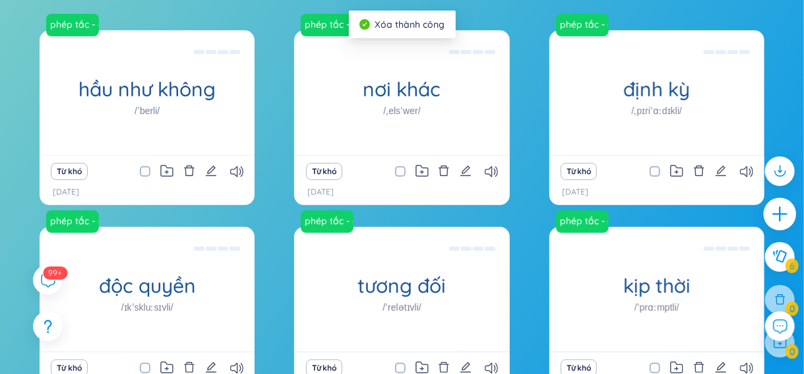
click at [771, 210] on icon "cộng thêm" at bounding box center [780, 214] width 18 height 18
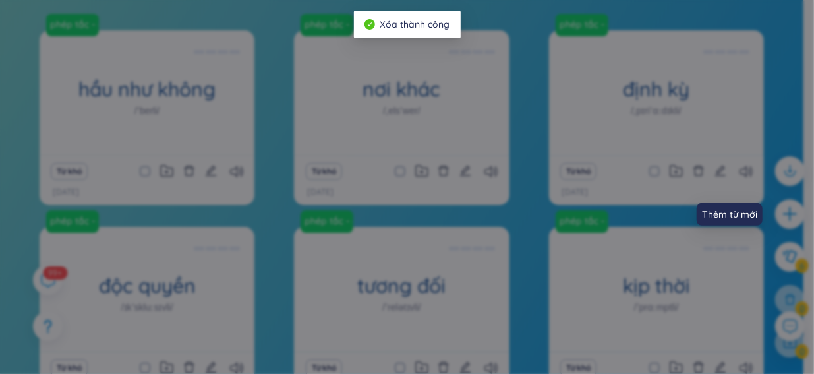
scroll to position [0, 0]
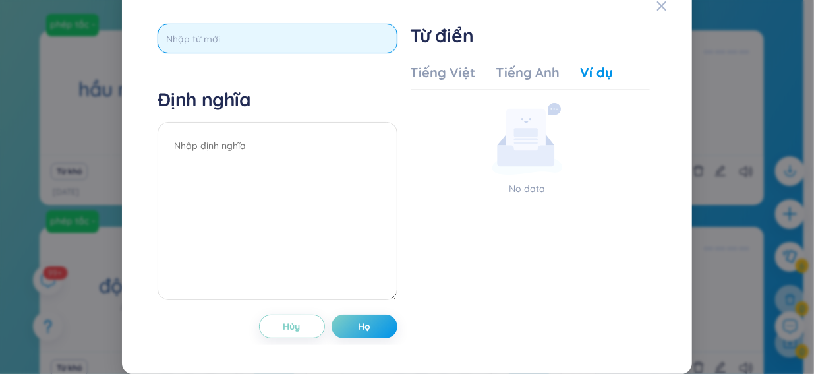
click at [269, 45] on input "text" at bounding box center [277, 39] width 239 height 30
paste input "justly"
type input "justly"
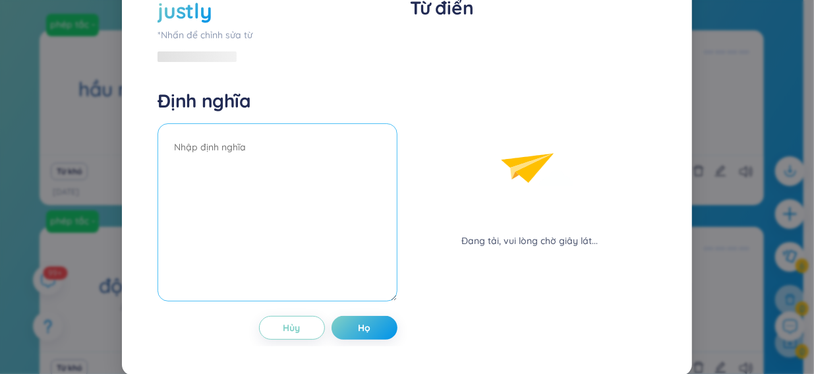
click at [274, 142] on div "Định nghĩa" at bounding box center [277, 197] width 239 height 216
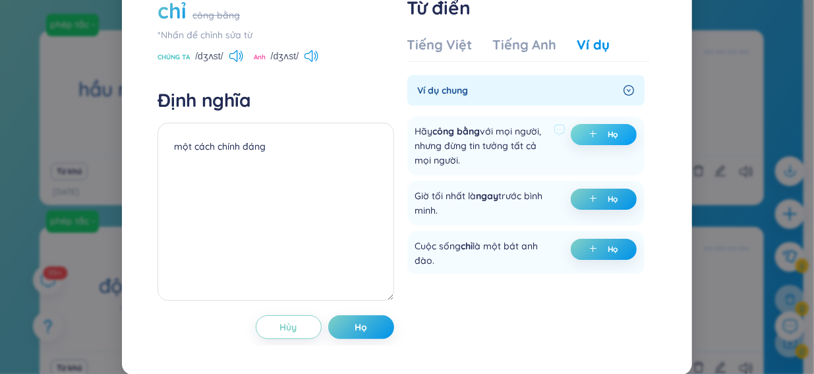
click at [608, 139] on font "Họ" at bounding box center [613, 134] width 11 height 10
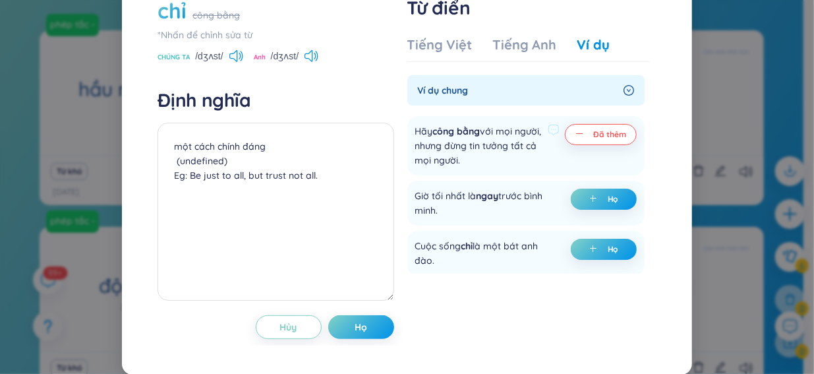
click at [594, 139] on font "Đã thêm" at bounding box center [610, 134] width 32 height 10
type textarea "một cách chính đáng (undefined)"
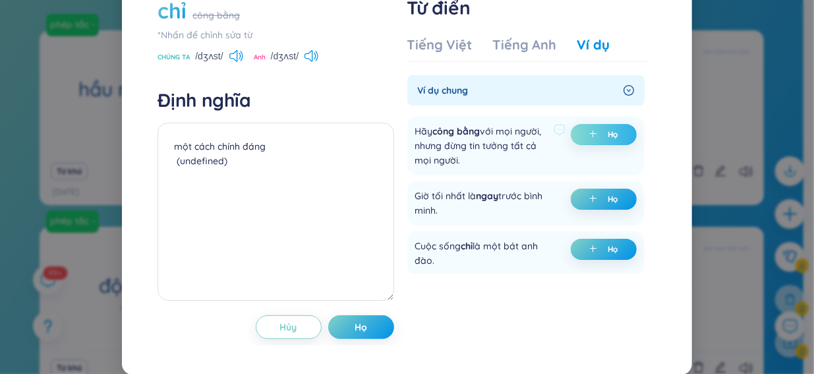
click at [469, 62] on div "Tiếng Việt Tiếng Anh Ví dụ" at bounding box center [508, 49] width 202 height 26
click at [463, 53] on font "Tiếng Việt" at bounding box center [439, 44] width 65 height 16
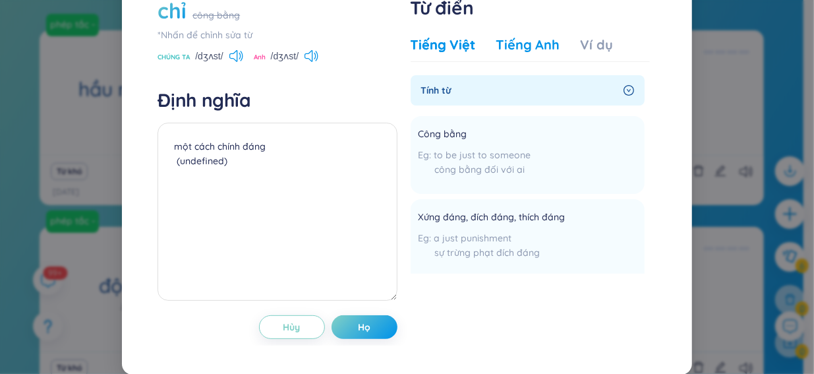
click at [538, 53] on font "Tiếng Anh" at bounding box center [527, 44] width 63 height 16
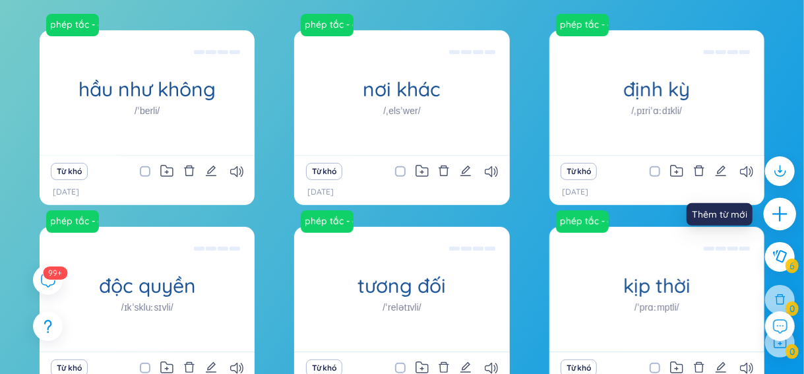
click at [778, 214] on icon "cộng thêm" at bounding box center [779, 213] width 15 height 1
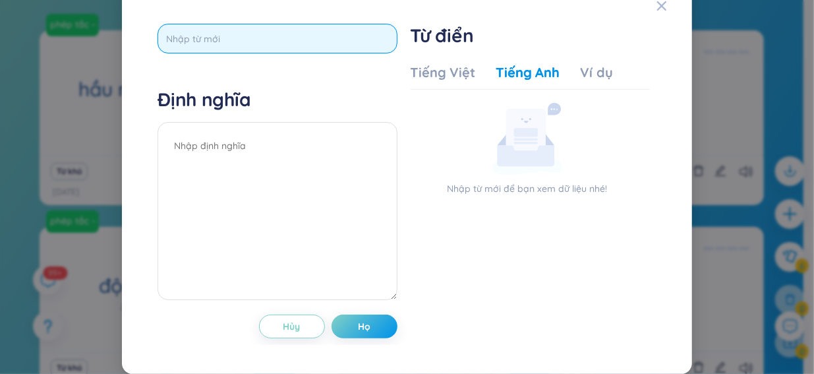
click at [305, 50] on input "text" at bounding box center [277, 39] width 239 height 30
paste input "justly"
type input "justly"
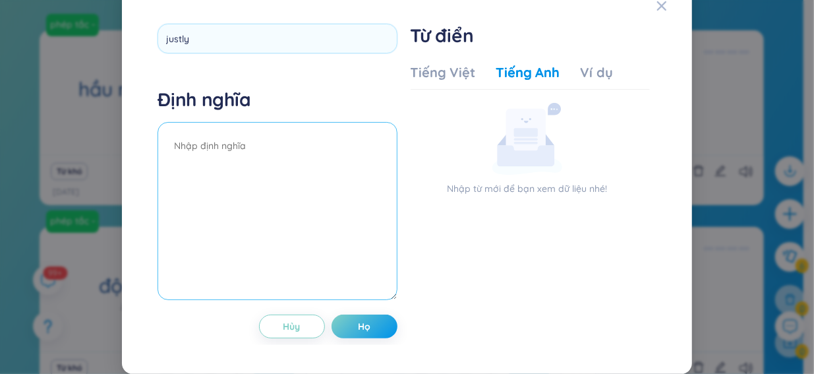
click at [304, 192] on textarea at bounding box center [277, 211] width 239 height 178
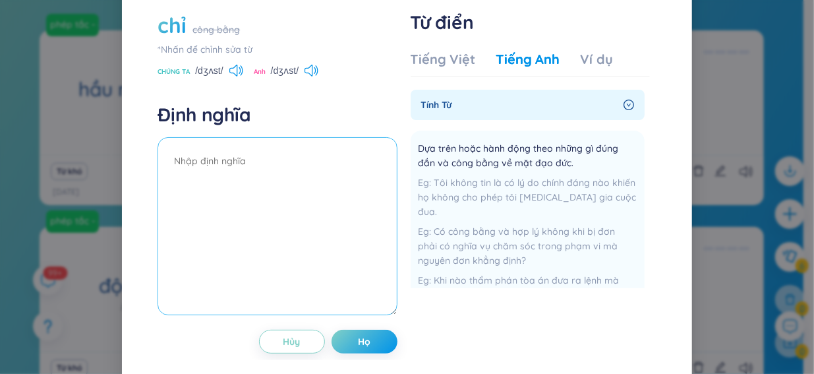
scroll to position [40, 0]
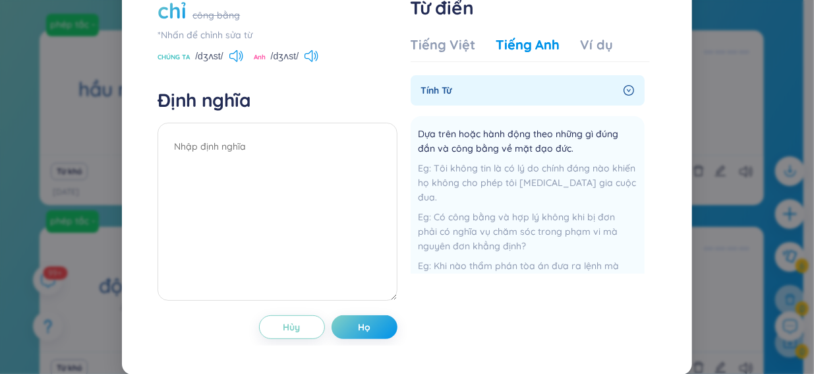
click at [457, 30] on div "Từ điển Tiếng Việt Tiếng Anh Ví dụ tính từ Dựa trên hoặc hành động theo những g…" at bounding box center [530, 144] width 239 height 296
click at [457, 44] on font "Tiếng Việt" at bounding box center [443, 44] width 65 height 16
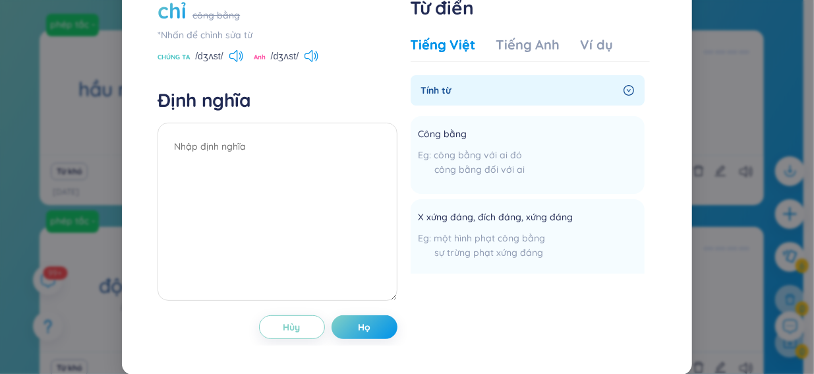
click at [457, 39] on font "Tiếng Việt" at bounding box center [443, 44] width 65 height 16
click at [523, 163] on li "Công bằng công bằng với ai đó công bằng đối với ai Họ" at bounding box center [528, 155] width 234 height 78
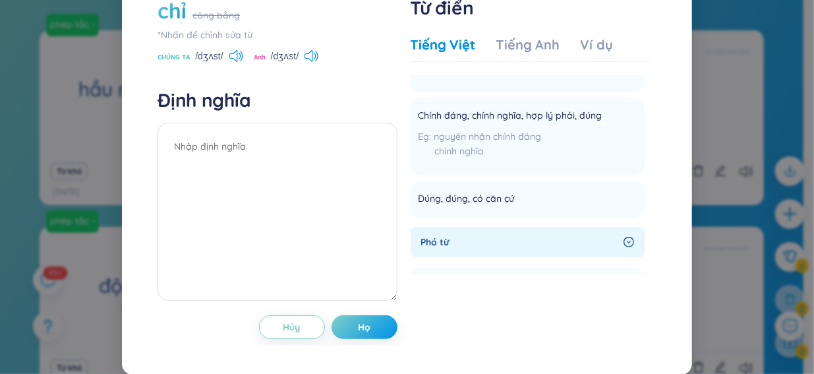
scroll to position [264, 0]
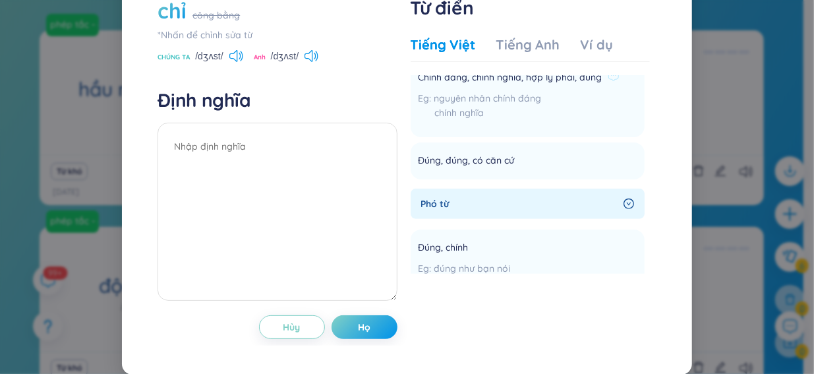
click at [583, 86] on div "Chính đáng, chính nghĩa, hợp lý phải, đúng nguyên nhân chính đáng chính nghĩa" at bounding box center [519, 98] width 201 height 62
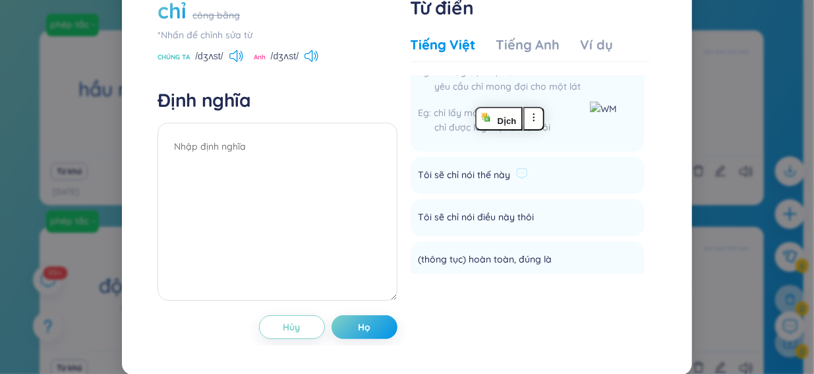
scroll to position [923, 0]
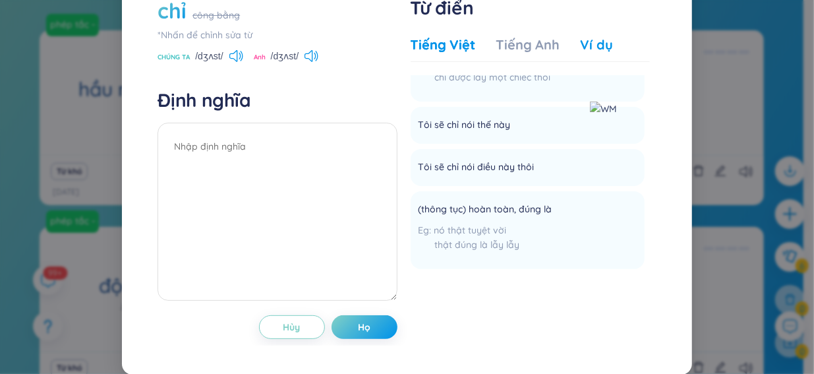
click at [593, 38] on font "Ví dụ" at bounding box center [597, 44] width 32 height 16
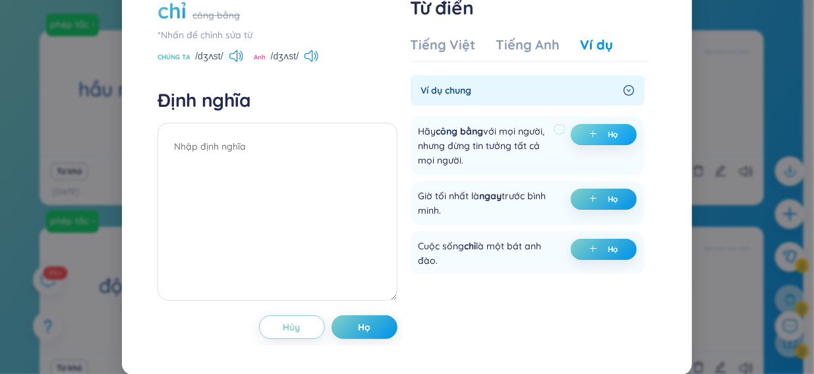
click at [589, 131] on span "cộng thêm" at bounding box center [595, 134] width 13 height 9
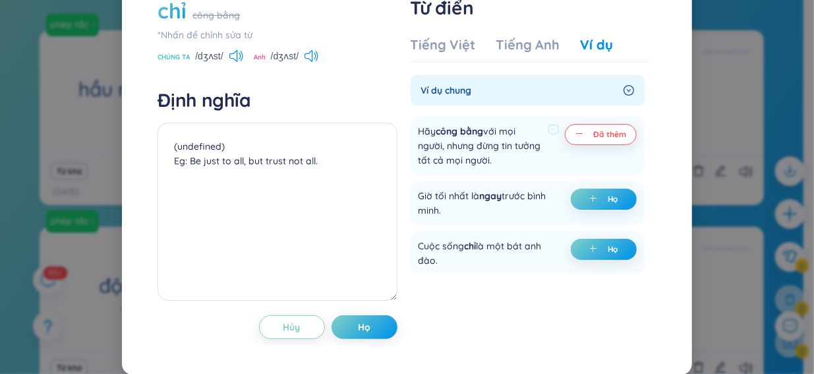
drag, startPoint x: 577, startPoint y: 194, endPoint x: 427, endPoint y: 177, distance: 151.3
click at [589, 195] on icon "cộng thêm" at bounding box center [593, 198] width 8 height 8
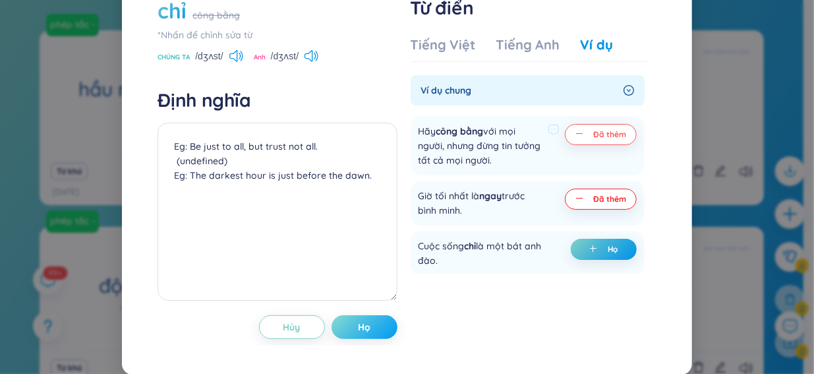
click at [366, 324] on button "Họ" at bounding box center [365, 327] width 66 height 24
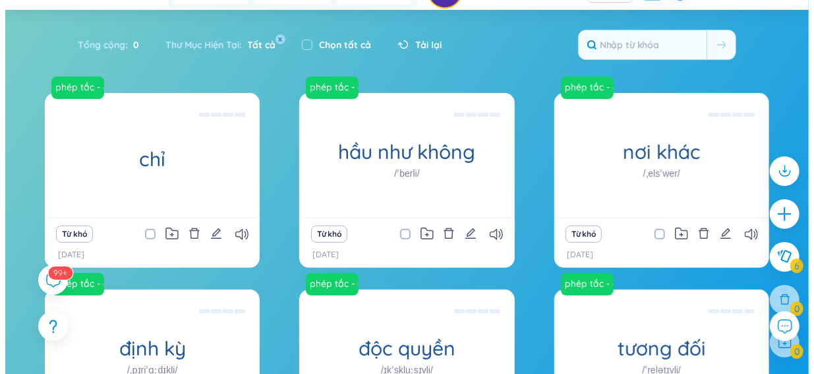
scroll to position [88, 0]
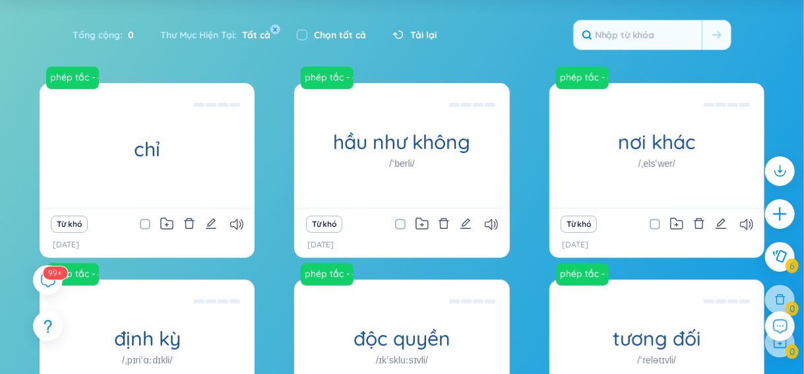
click at [173, 222] on div "Từ khó" at bounding box center [147, 224] width 202 height 18
click at [167, 226] on icon at bounding box center [166, 224] width 13 height 13
click at [160, 233] on div "Từ khó [DATE]" at bounding box center [147, 232] width 215 height 49
click at [192, 218] on icon "xóa bỏ" at bounding box center [189, 224] width 12 height 12
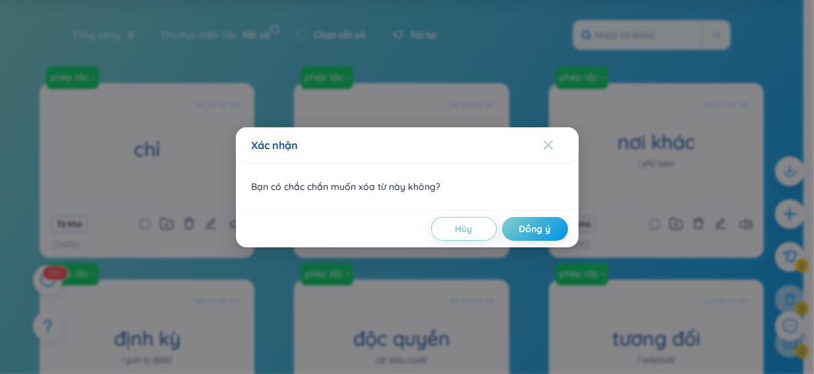
click at [557, 142] on span "Đóng" at bounding box center [561, 145] width 36 height 36
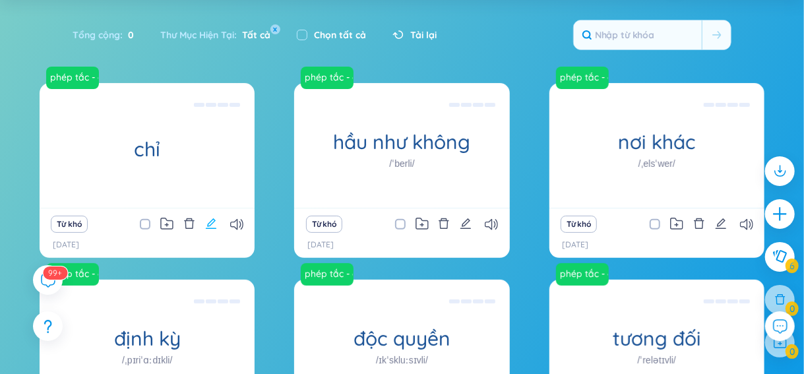
click at [211, 225] on icon "biên tập" at bounding box center [211, 223] width 11 height 11
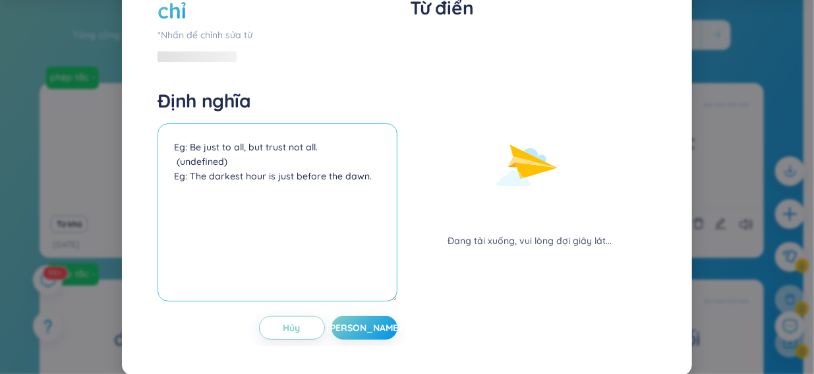
click at [199, 178] on textarea "Eg: Be just to all, but trust not all. (undefined) Eg: The darkest hour is just…" at bounding box center [277, 212] width 239 height 178
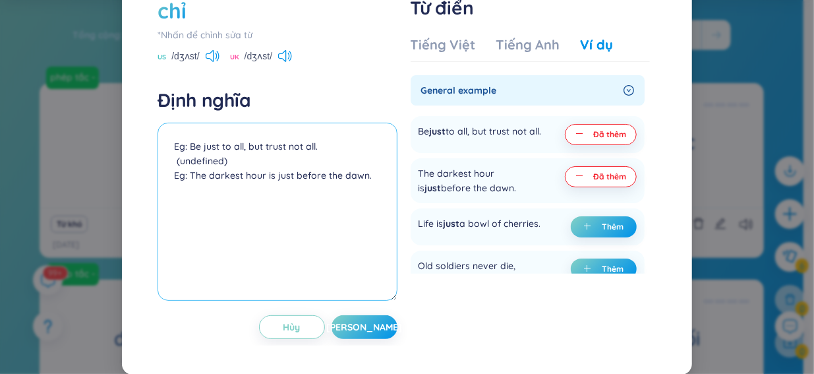
click at [166, 184] on textarea "Eg: Be just to all, but trust not all. (undefined) Eg: The darkest hour is just…" at bounding box center [277, 212] width 239 height 178
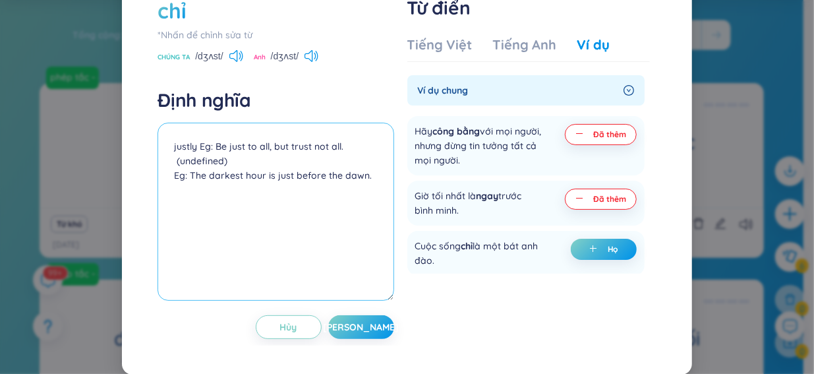
drag, startPoint x: 365, startPoint y: 216, endPoint x: 141, endPoint y: 211, distance: 224.2
click at [197, 185] on textarea "justly Eg: Be just to all, but trust not all. (undefined) Eg: The darkest hour …" at bounding box center [276, 212] width 236 height 178
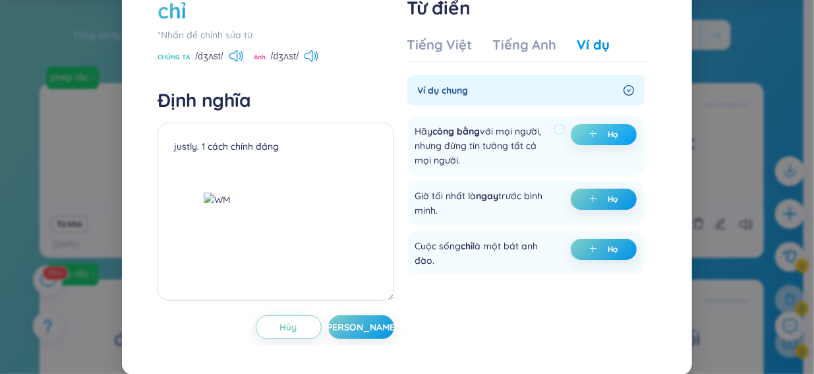
click at [589, 139] on span "cộng thêm" at bounding box center [595, 134] width 13 height 9
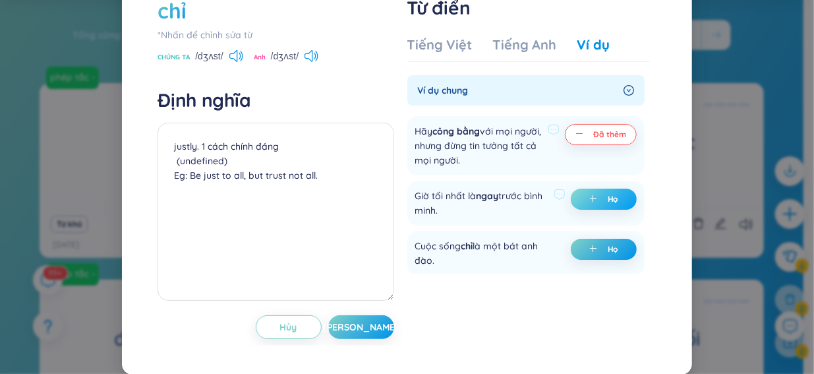
click at [591, 210] on button "Họ" at bounding box center [604, 199] width 66 height 21
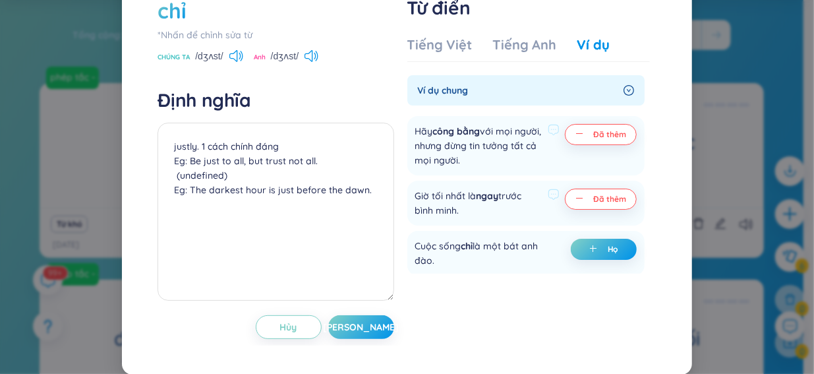
scroll to position [44, 0]
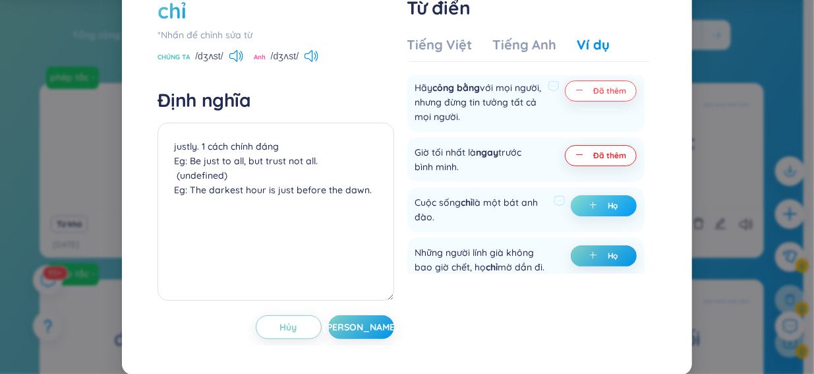
click at [599, 216] on button "Họ" at bounding box center [604, 205] width 66 height 21
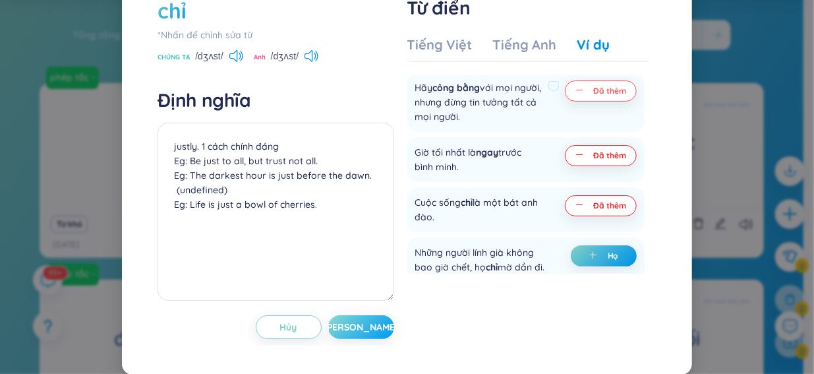
click at [359, 333] on font "[PERSON_NAME]" at bounding box center [361, 327] width 76 height 12
type textarea "justly. 1 cách chính đáng Eg: Be just to all, but trust not all. Eg: The darkes…"
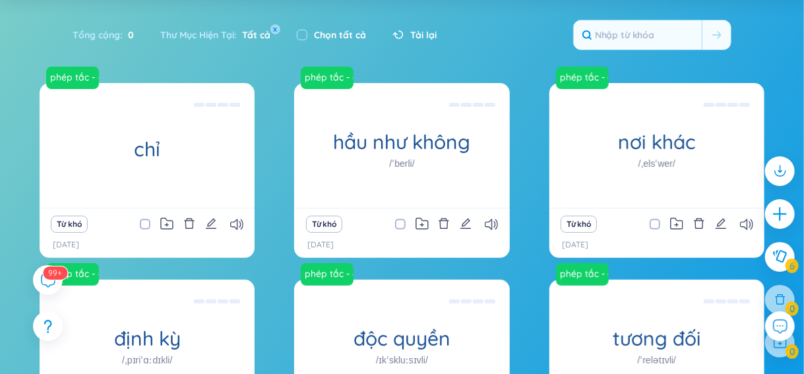
click at [767, 204] on div at bounding box center [780, 214] width 30 height 30
click at [778, 212] on icon "cộng thêm" at bounding box center [780, 214] width 18 height 18
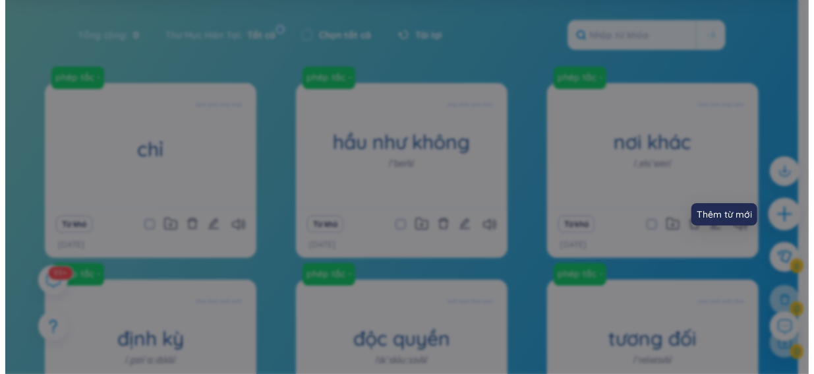
scroll to position [0, 0]
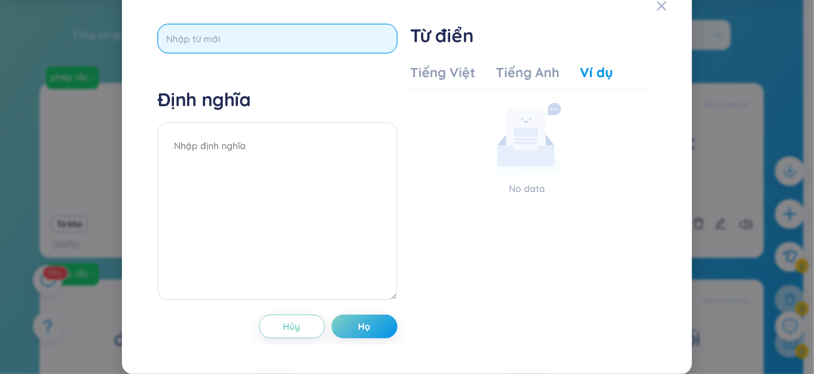
click at [293, 40] on input "text" at bounding box center [277, 39] width 239 height 30
paste input "inseparably"
type input "inseparably"
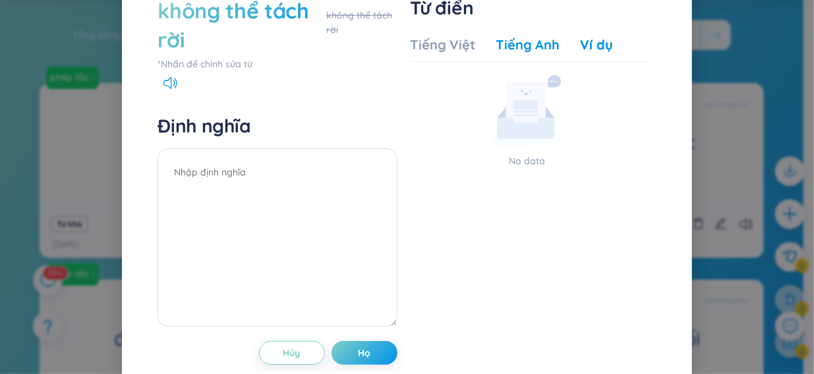
click at [541, 53] on font "Tiếng Anh" at bounding box center [527, 44] width 63 height 16
click at [583, 74] on div "Tiếng Việt Tiếng Anh Ví dụ No data No data" at bounding box center [530, 161] width 239 height 262
click at [565, 62] on div "Tiếng Việt Tiếng Anh Ví dụ" at bounding box center [512, 49] width 202 height 26
click at [595, 53] on font "Ví dụ" at bounding box center [597, 44] width 32 height 16
click at [457, 53] on font "Tiếng Việt" at bounding box center [443, 44] width 65 height 16
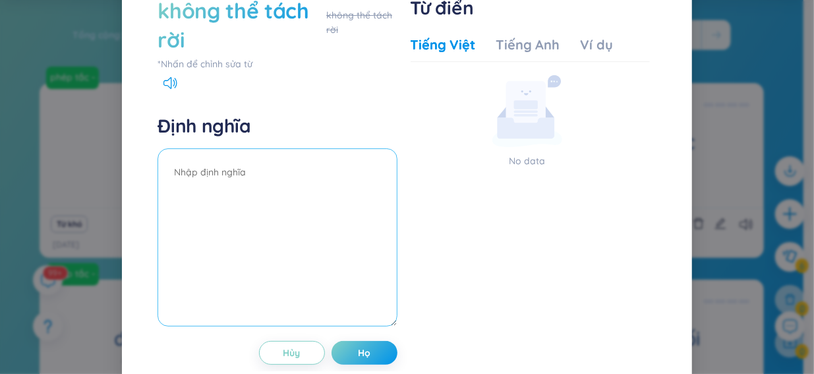
click at [357, 229] on textarea at bounding box center [277, 237] width 239 height 178
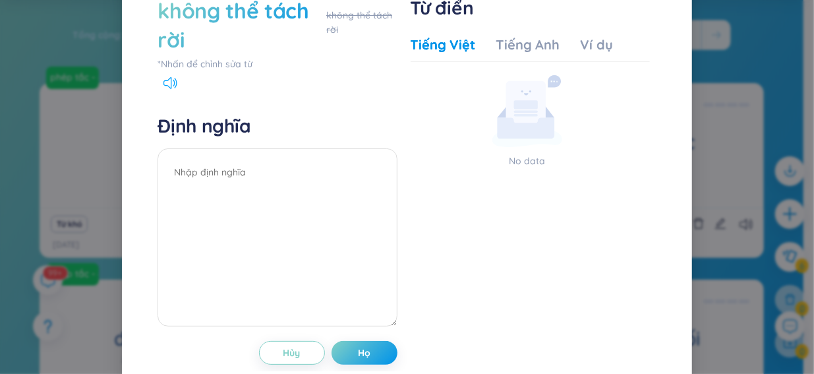
click at [163, 89] on icon at bounding box center [170, 83] width 14 height 12
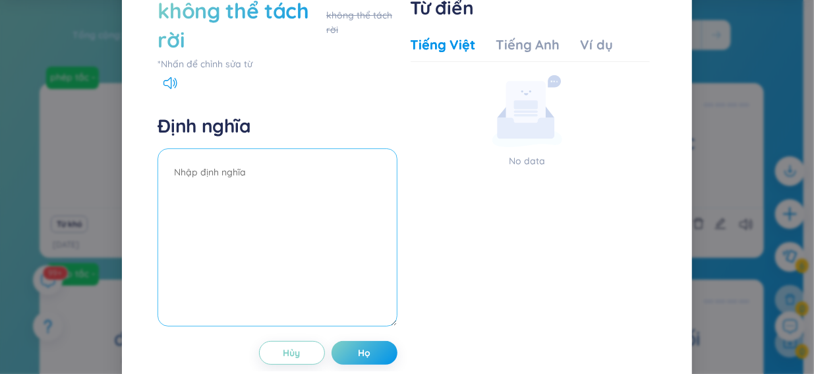
click at [357, 212] on textarea at bounding box center [277, 237] width 239 height 178
click at [250, 210] on textarea at bounding box center [277, 237] width 239 height 178
paste textarea "nseparably connected with the consumer’s perception (liên kết không thể tách r…"
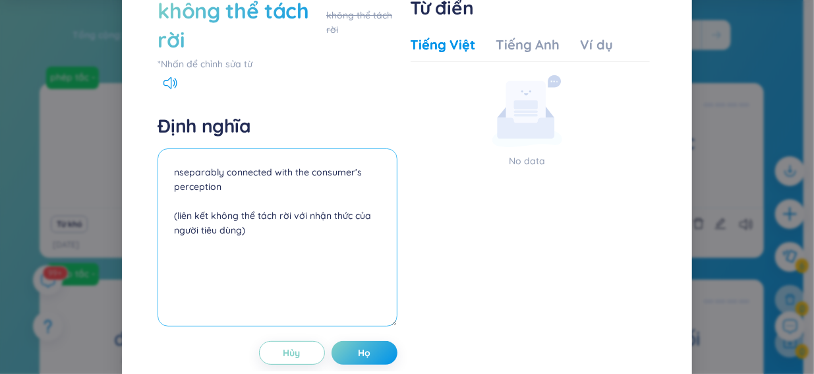
type textarea "nseparably connected with the consumer’s perception (liên kết không thể tách r…"
drag, startPoint x: 260, startPoint y: 272, endPoint x: 161, endPoint y: 202, distance: 121.6
click at [164, 202] on textarea "nseparably connected with the consumer’s perception (liên kết không thể tách r…" at bounding box center [277, 237] width 239 height 178
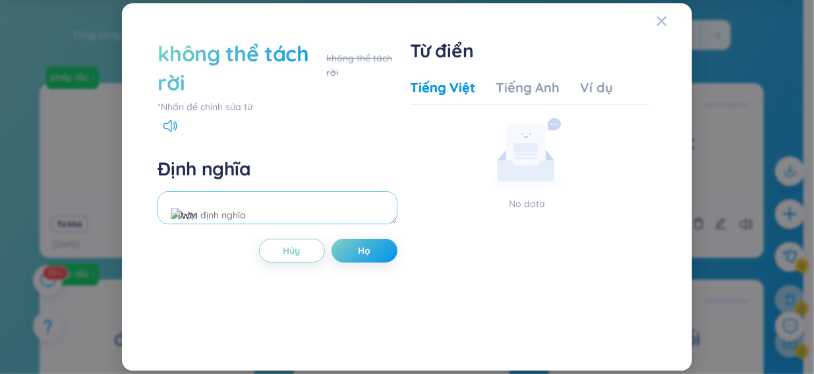
paste textarea "nseparably connected with the consumer’s perception (liên kết không thể tách r…"
click at [496, 244] on section "No data" at bounding box center [530, 217] width 239 height 198
click at [171, 212] on textarea "nseparably connected with the consumer’s perception (liên kết không thể tách r…" at bounding box center [277, 207] width 239 height 33
type textarea "inseparably connected with the consumer’s perception (liên kết không thể tách …"
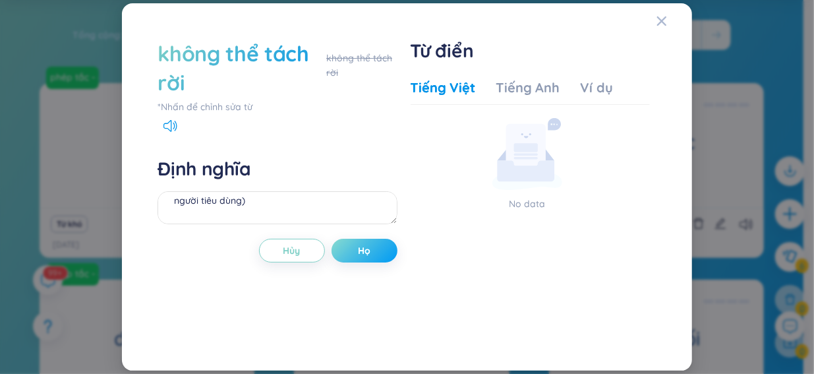
click at [361, 249] on font "Họ" at bounding box center [364, 251] width 13 height 12
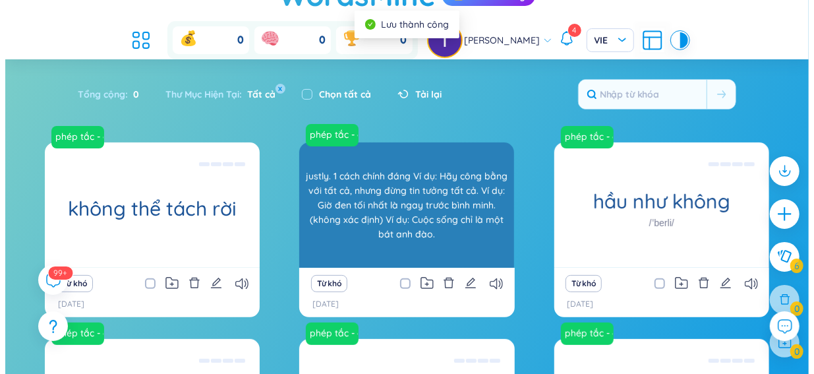
scroll to position [44, 0]
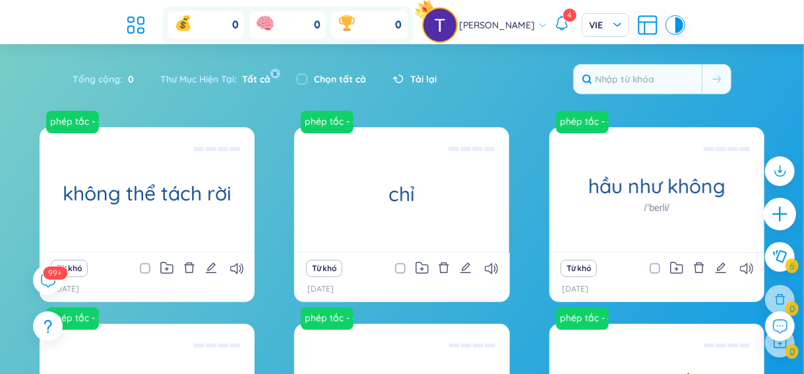
click at [767, 208] on div at bounding box center [779, 214] width 33 height 33
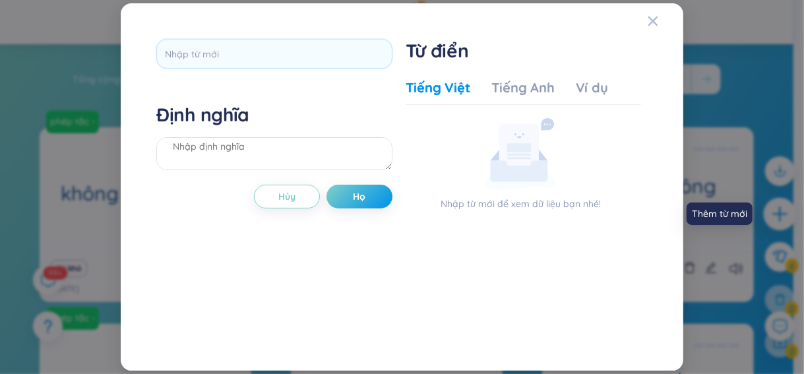
scroll to position [15, 0]
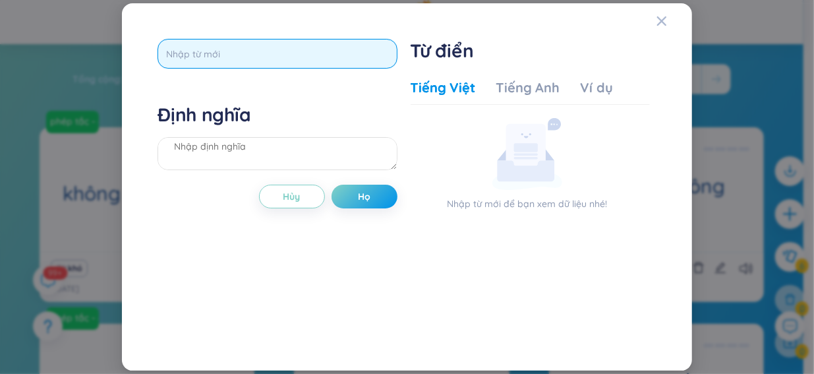
click at [242, 57] on input "text" at bounding box center [277, 54] width 239 height 30
paste input "largely"
type input "largely"
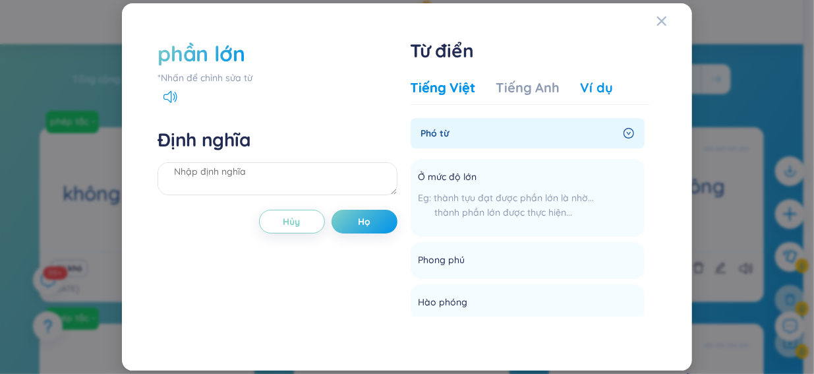
click at [589, 95] on font "Ví dụ" at bounding box center [597, 87] width 32 height 16
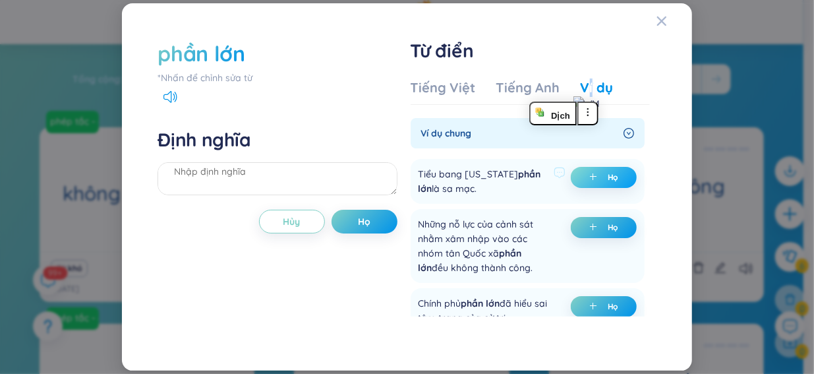
click at [606, 184] on button "Họ" at bounding box center [604, 177] width 66 height 21
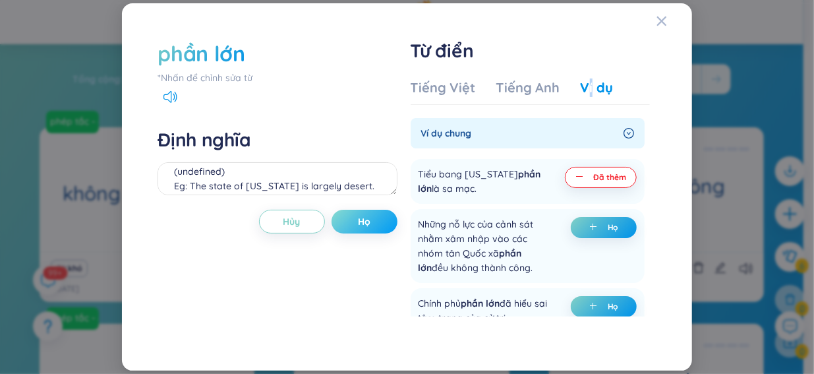
click at [381, 226] on button "Họ" at bounding box center [365, 222] width 66 height 24
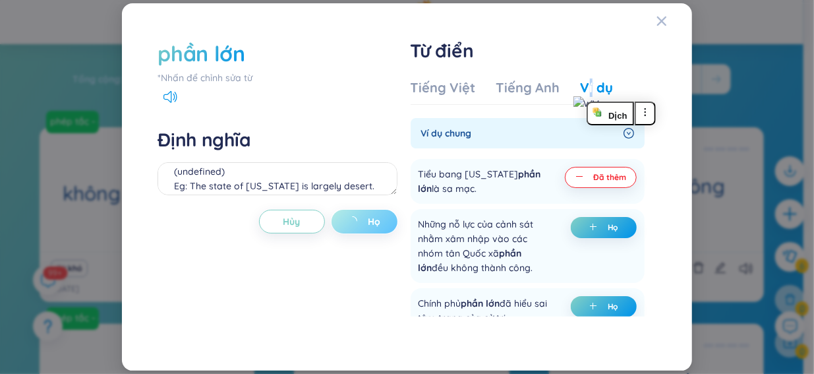
type textarea "(undefined) Eg: The state of [US_STATE] is largely desert."
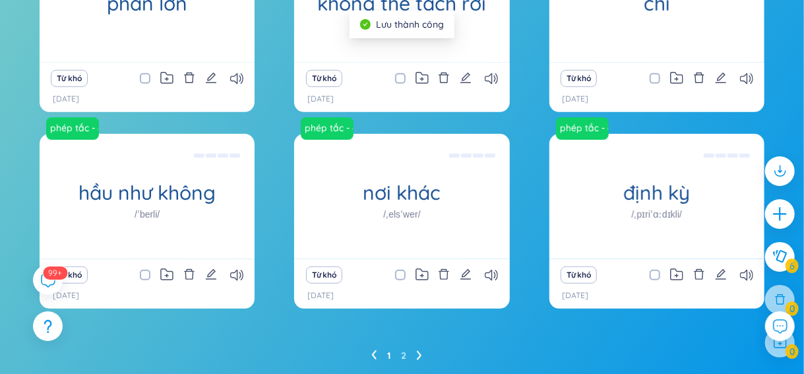
scroll to position [264, 0]
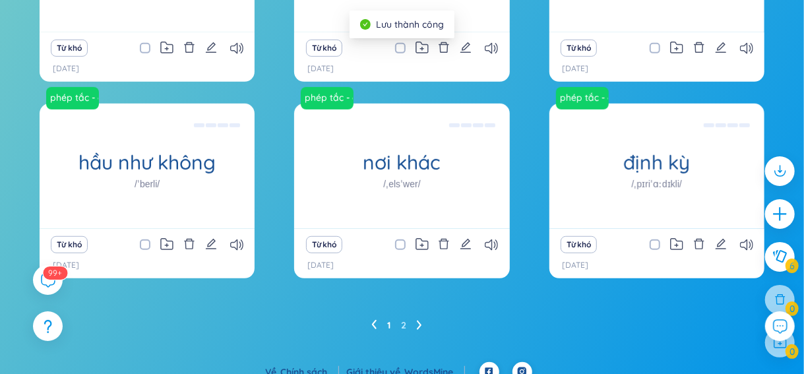
click at [419, 328] on icon at bounding box center [419, 325] width 5 height 10
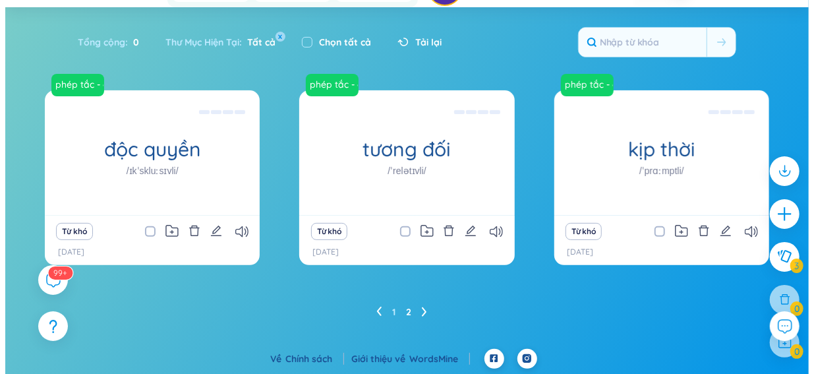
scroll to position [76, 0]
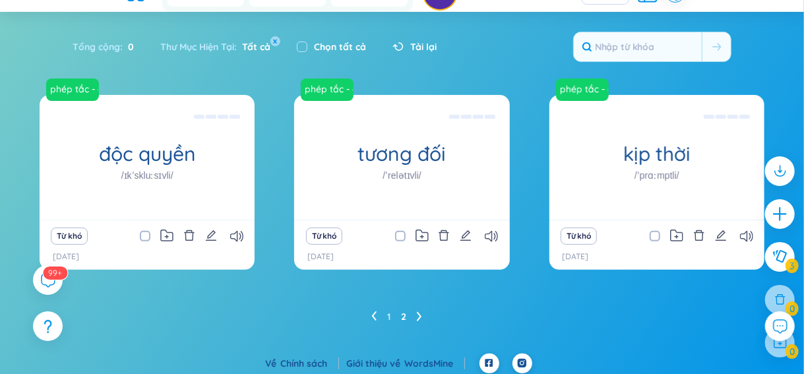
click at [368, 318] on div "1 2" at bounding box center [402, 316] width 724 height 21
click at [786, 219] on icon "cộng thêm" at bounding box center [780, 214] width 18 height 18
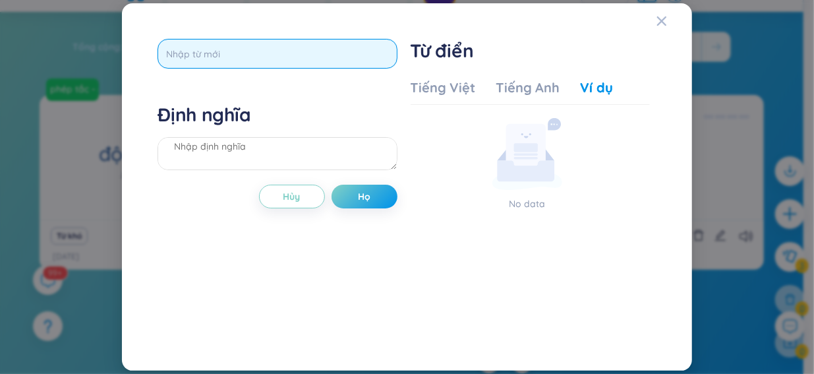
click at [268, 47] on input "text" at bounding box center [277, 54] width 239 height 30
paste input "slightly"
type input "slightly"
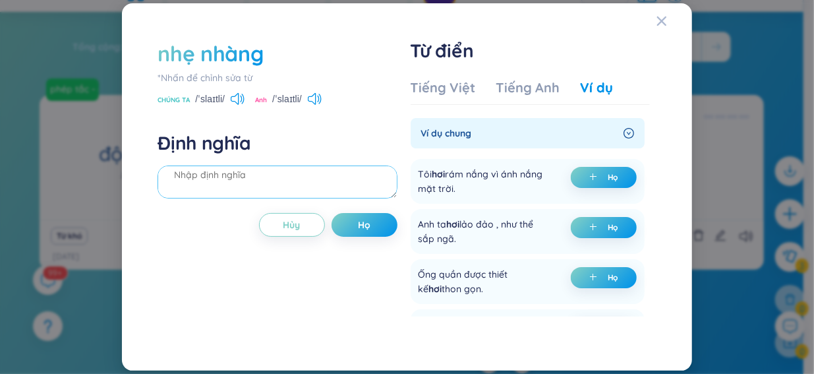
click at [333, 185] on textarea at bounding box center [277, 181] width 239 height 33
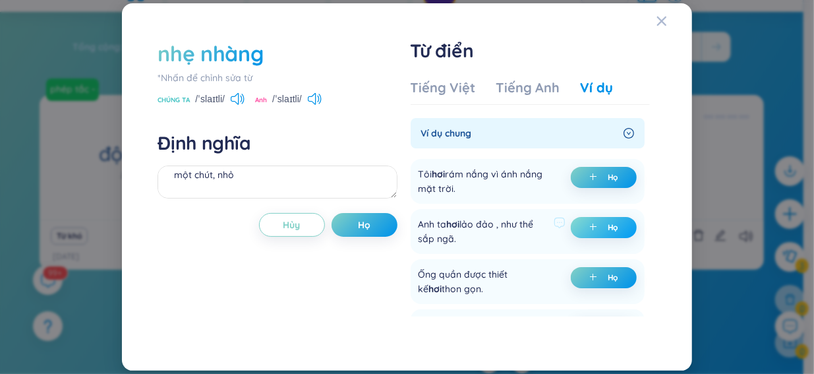
click at [592, 226] on icon "cộng thêm" at bounding box center [593, 227] width 8 height 8
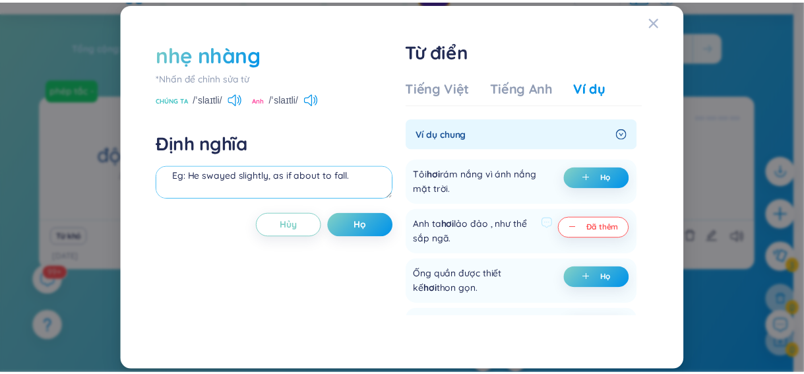
scroll to position [58, 0]
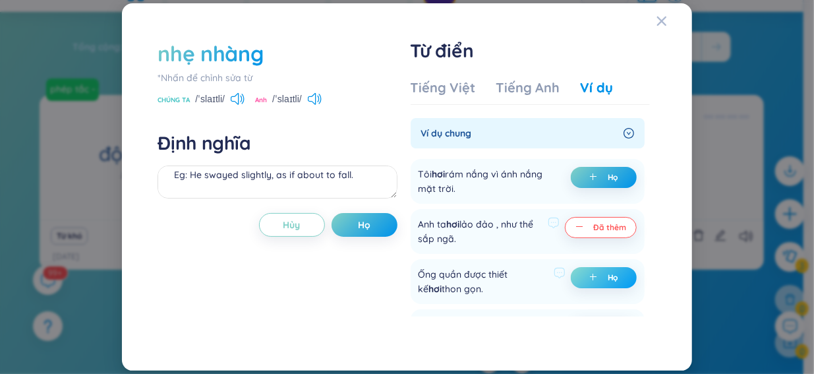
click at [585, 272] on button "Họ" at bounding box center [604, 277] width 66 height 21
click at [352, 221] on button "Họ" at bounding box center [365, 225] width 66 height 24
type textarea "một chút, nhỏ Eg: He swayed slightly, as if about to fall. (undefined) Eg: The …"
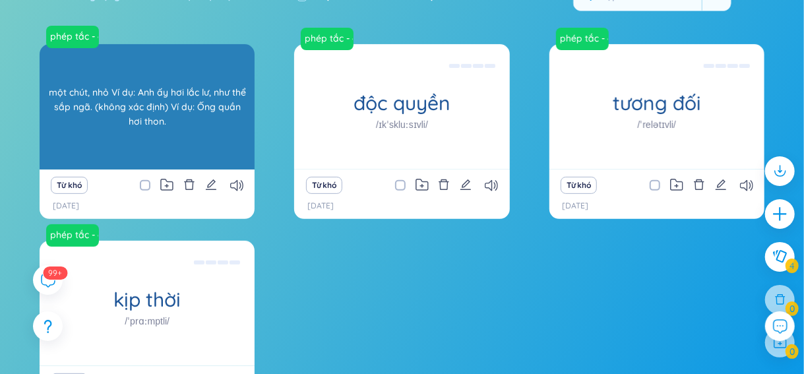
scroll to position [132, 0]
